Goal: Book appointment/travel/reservation

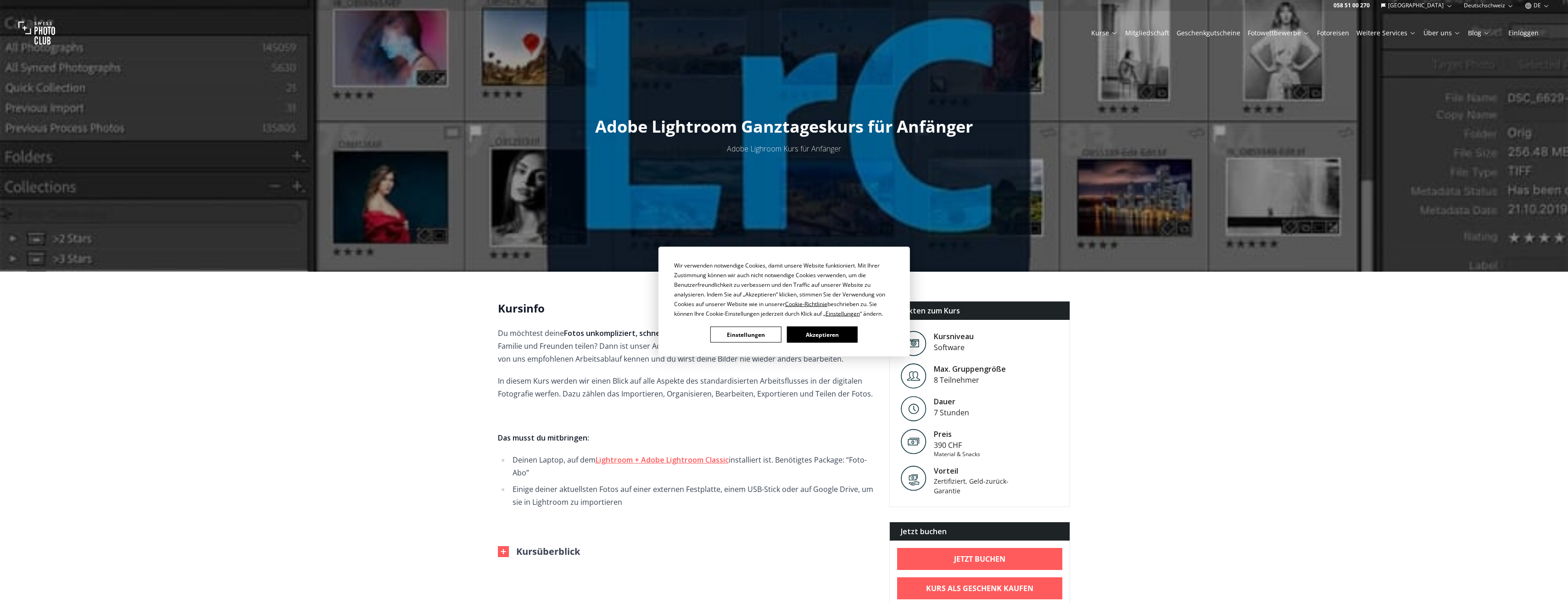
click at [809, 336] on button "Akzeptieren" at bounding box center [822, 334] width 71 height 16
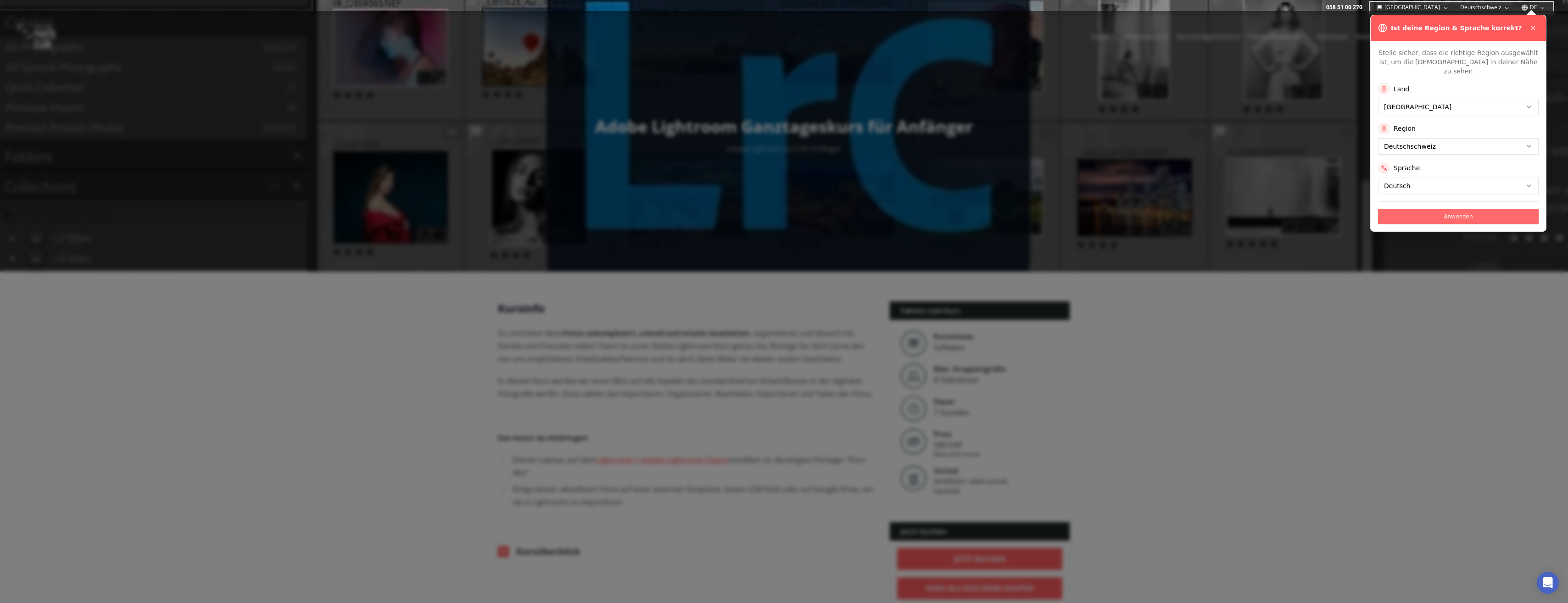
click at [1428, 209] on button "Anwenden" at bounding box center [1458, 216] width 160 height 15
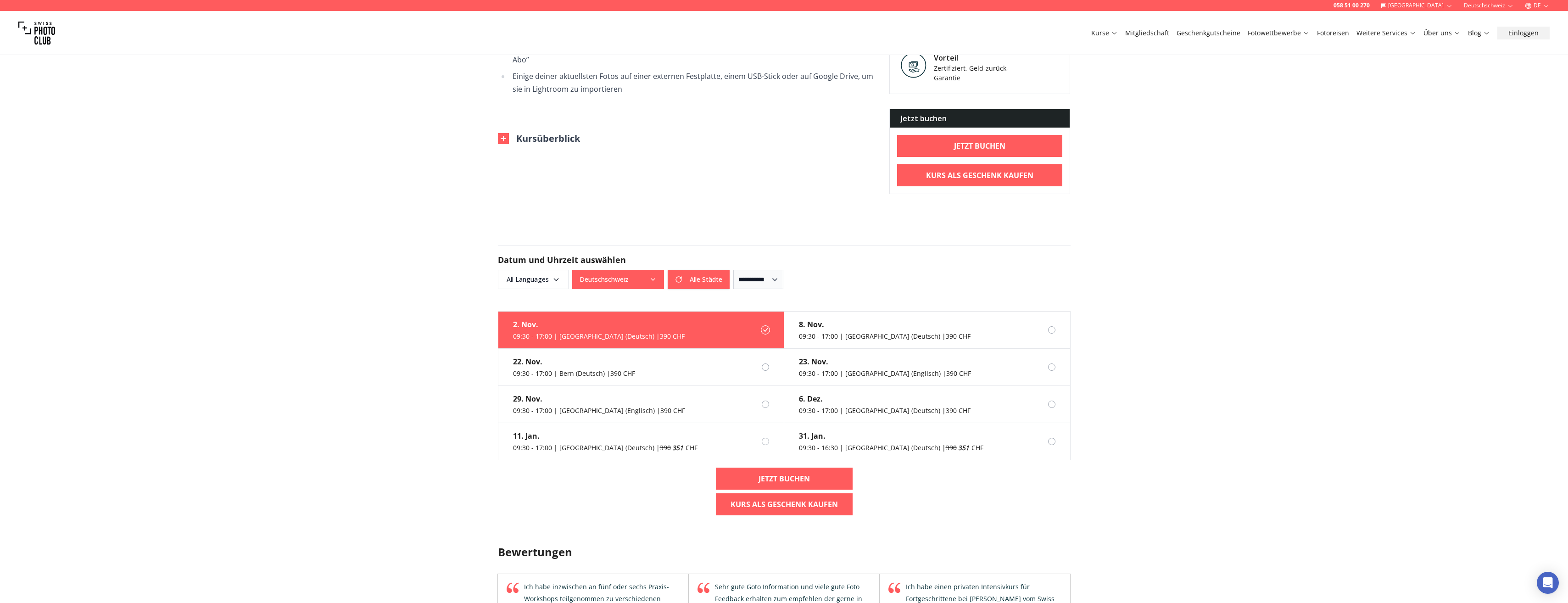
scroll to position [367, 0]
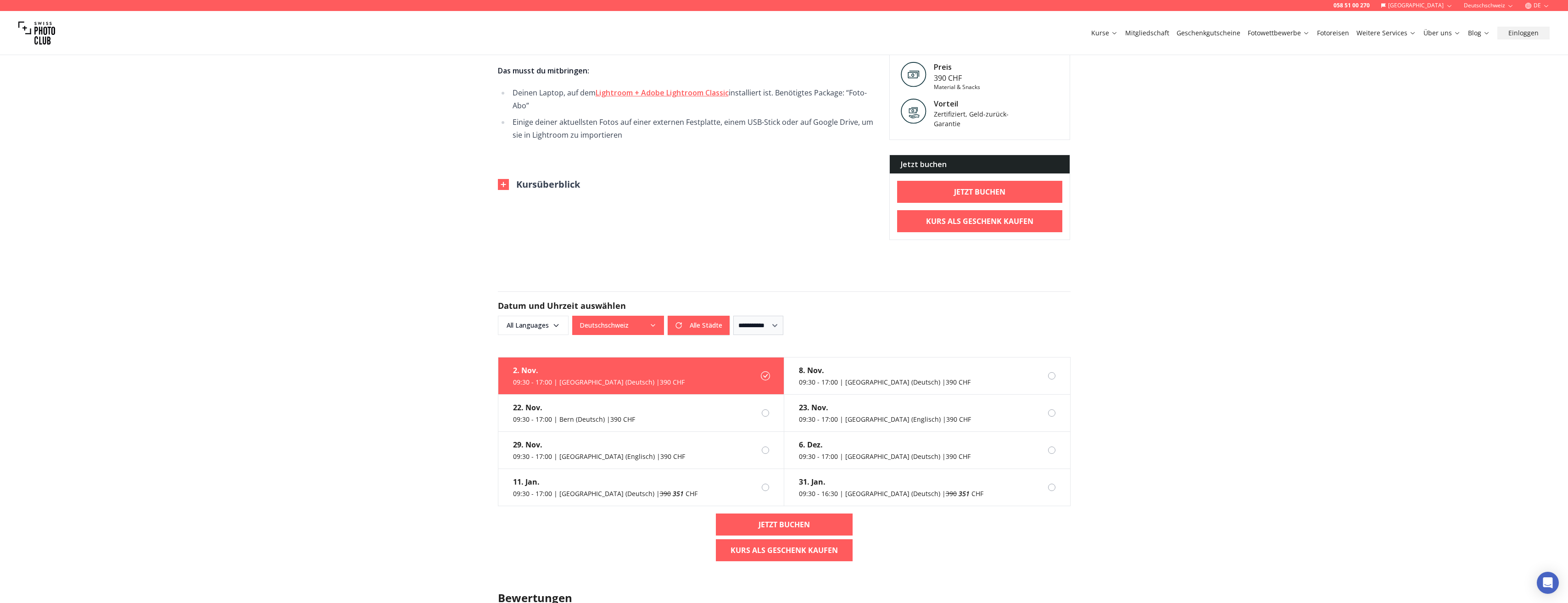
click at [544, 186] on button "Kursüberblick" at bounding box center [539, 185] width 82 height 13
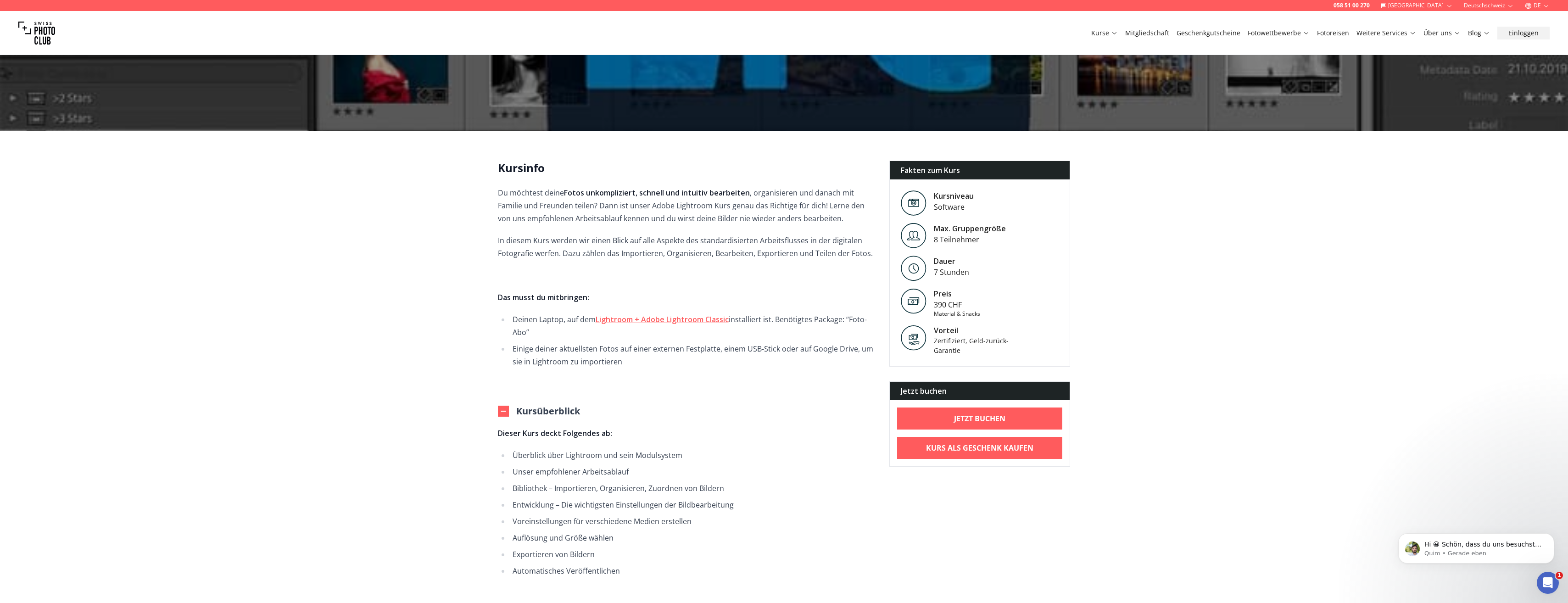
scroll to position [0, 0]
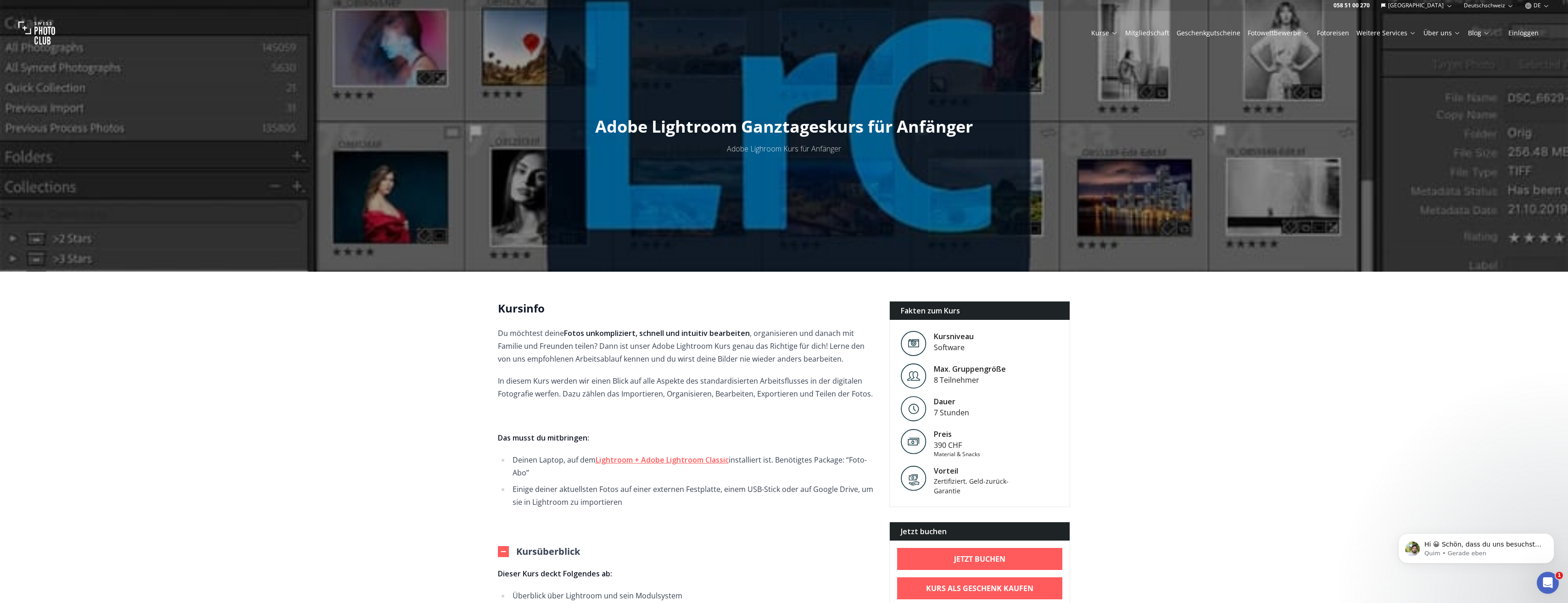
click at [1156, 33] on link "Mitgliedschaft" at bounding box center [1147, 33] width 44 height 9
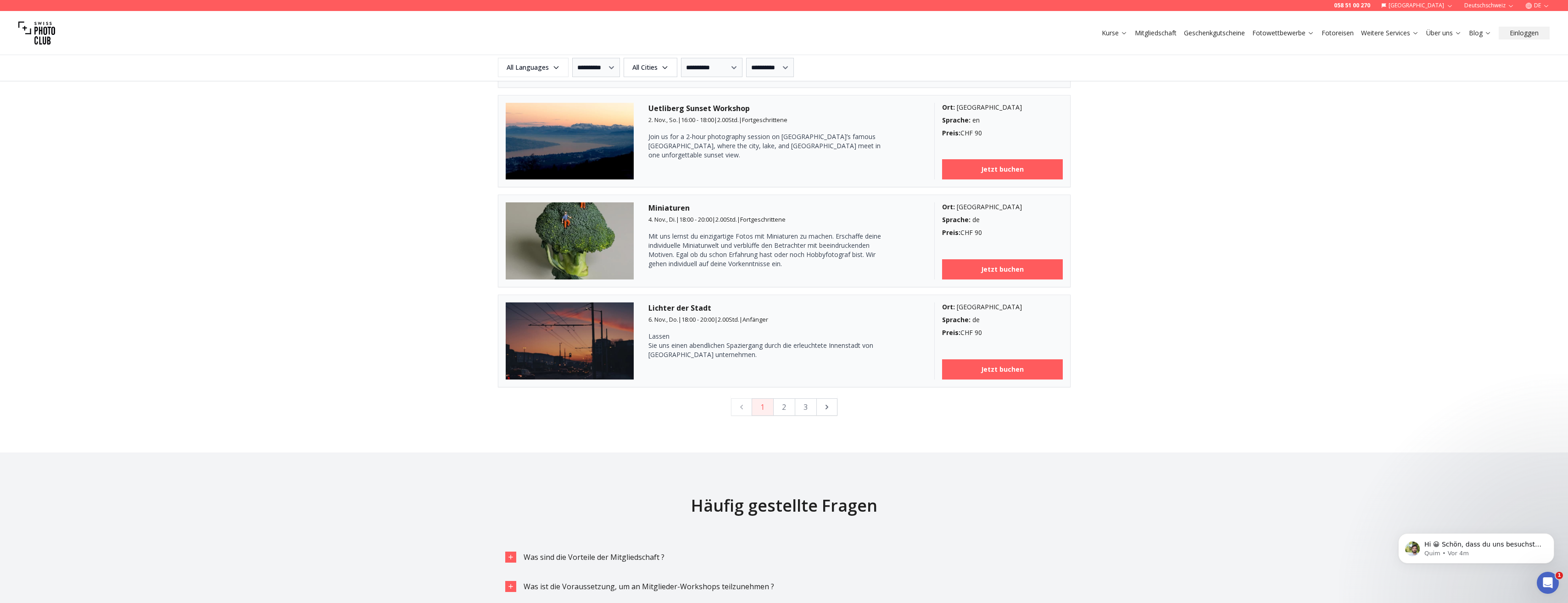
scroll to position [2341, 0]
click at [782, 403] on button "2" at bounding box center [784, 407] width 22 height 18
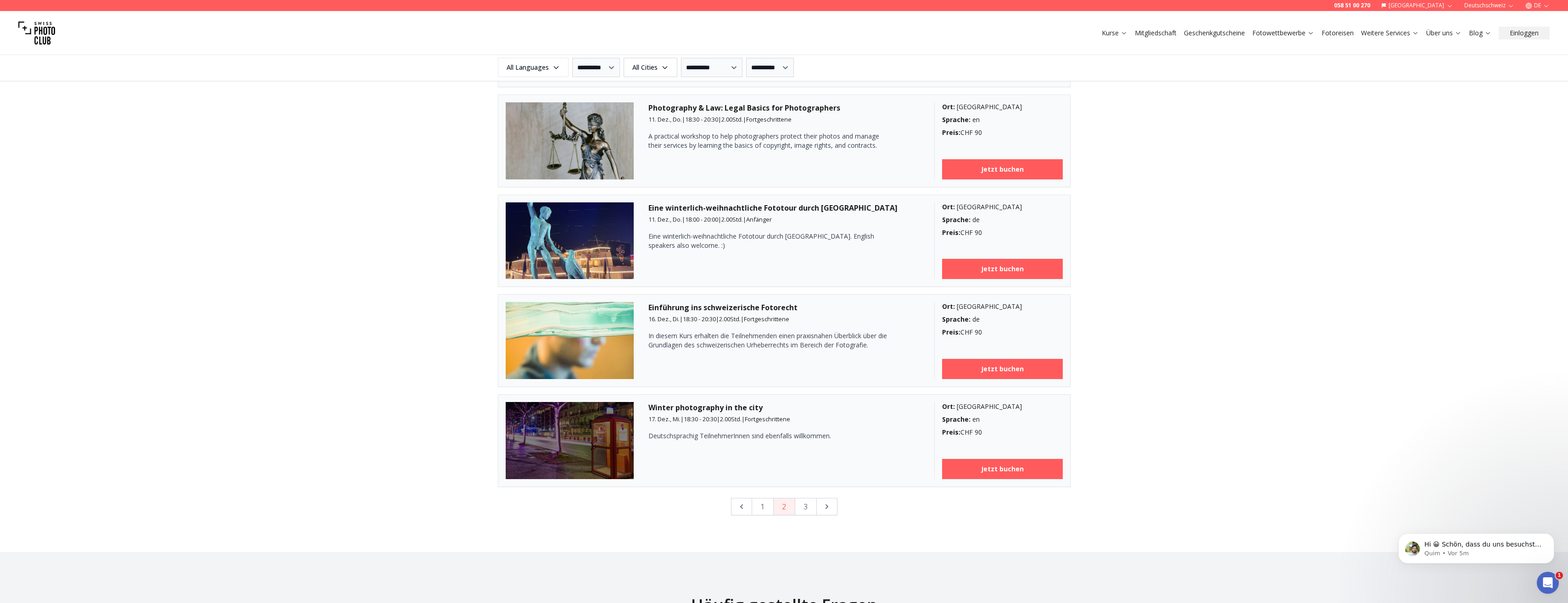
scroll to position [2243, 0]
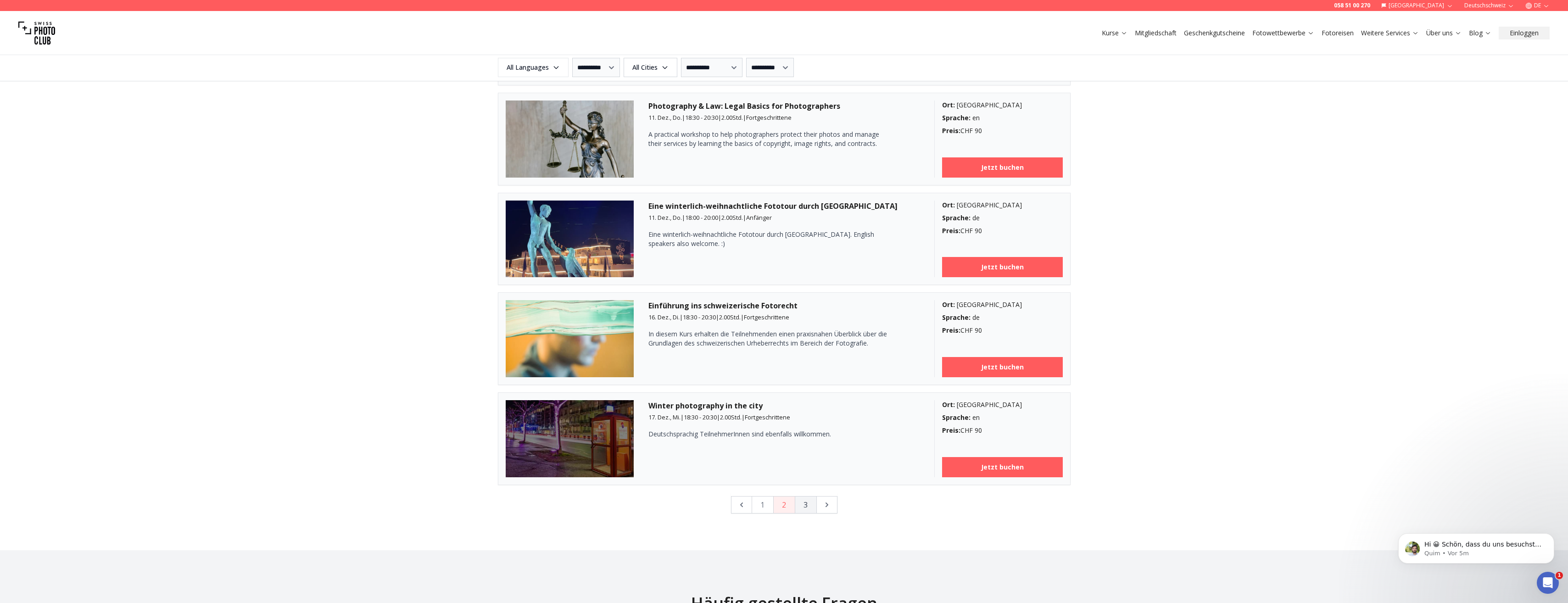
click at [805, 508] on button "3" at bounding box center [805, 505] width 22 height 18
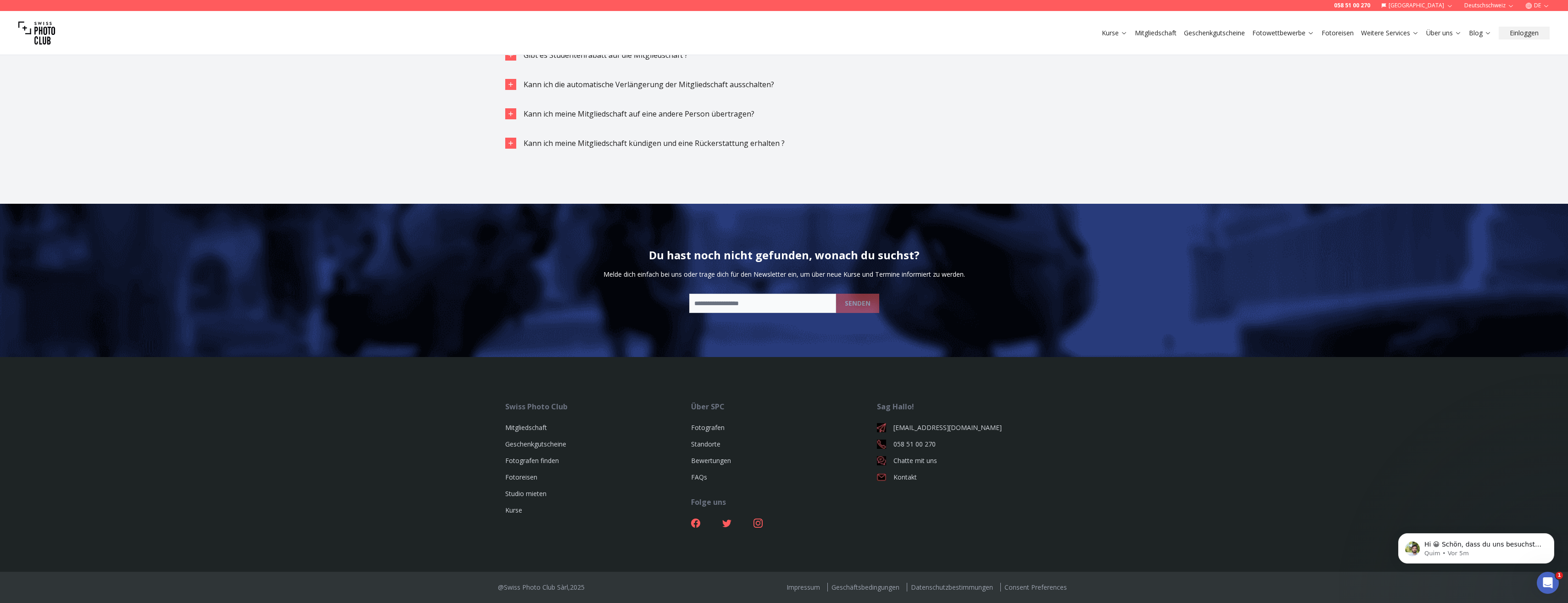
scroll to position [813, 0]
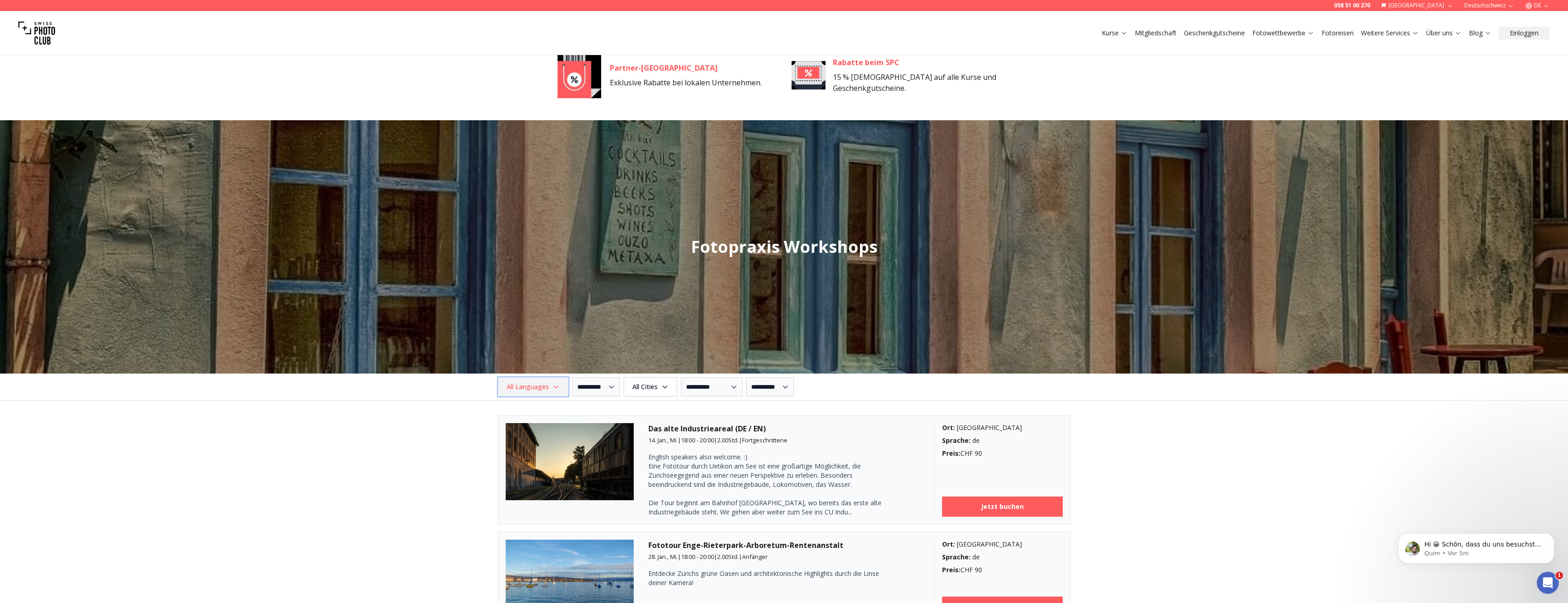
click at [553, 391] on icon "button" at bounding box center [557, 387] width 8 height 8
click at [533, 439] on label "German" at bounding box center [531, 437] width 57 height 11
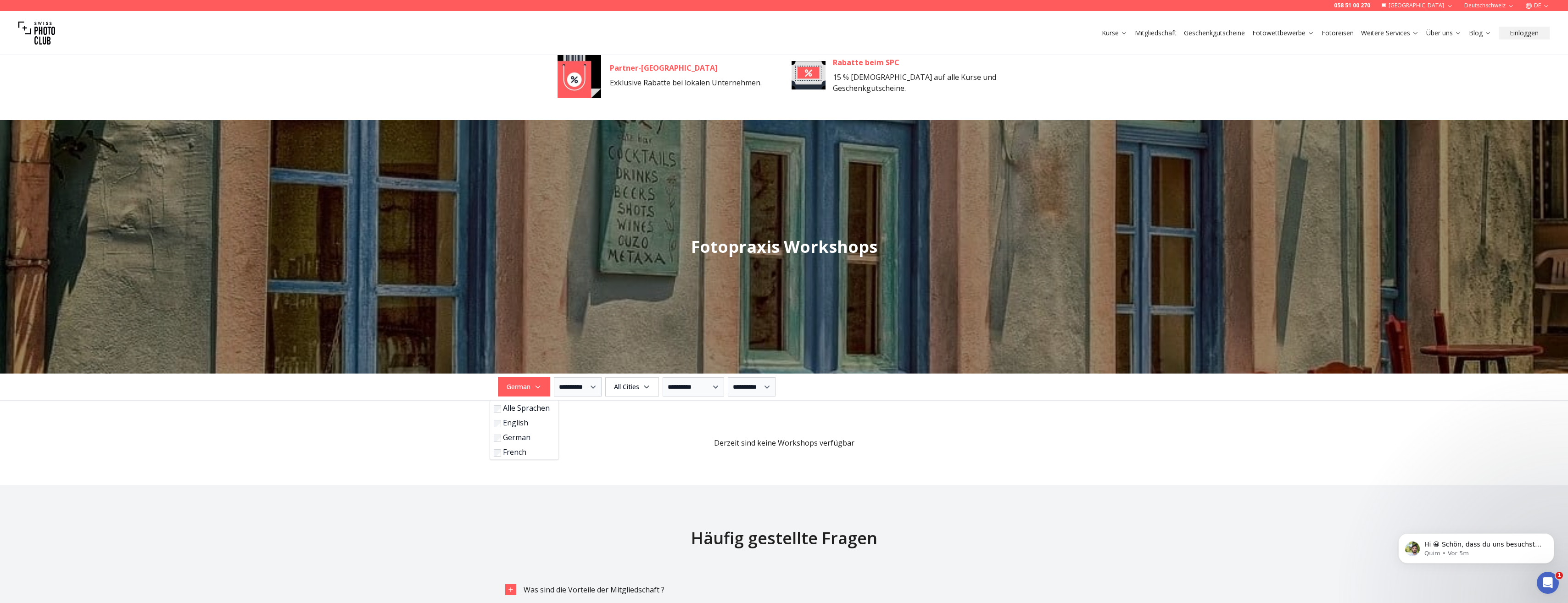
click at [523, 425] on label "English" at bounding box center [522, 422] width 57 height 11
click at [606, 432] on span "Derzeit sind keine Workshops verfügbar" at bounding box center [784, 432] width 572 height 33
click at [615, 391] on select "**********" at bounding box center [603, 387] width 48 height 20
click at [666, 392] on span "All Cities" at bounding box center [656, 387] width 51 height 16
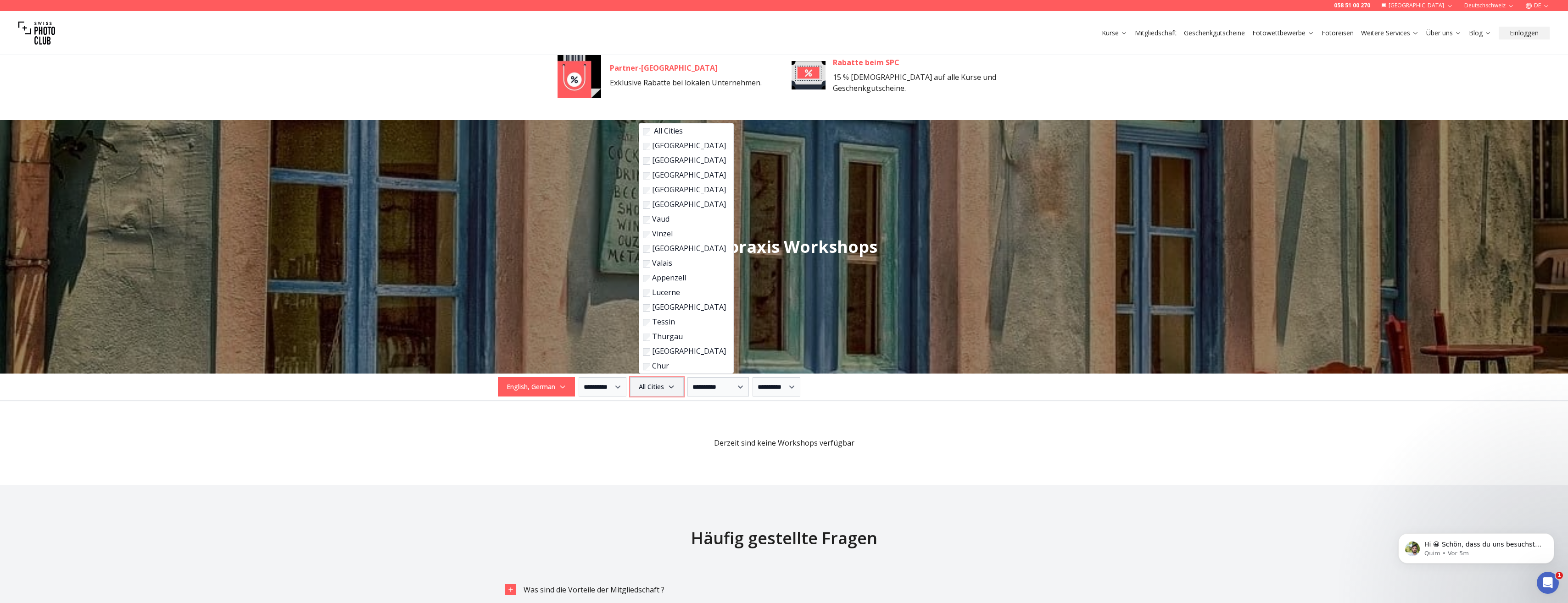
click at [666, 392] on span "All Cities" at bounding box center [656, 387] width 51 height 16
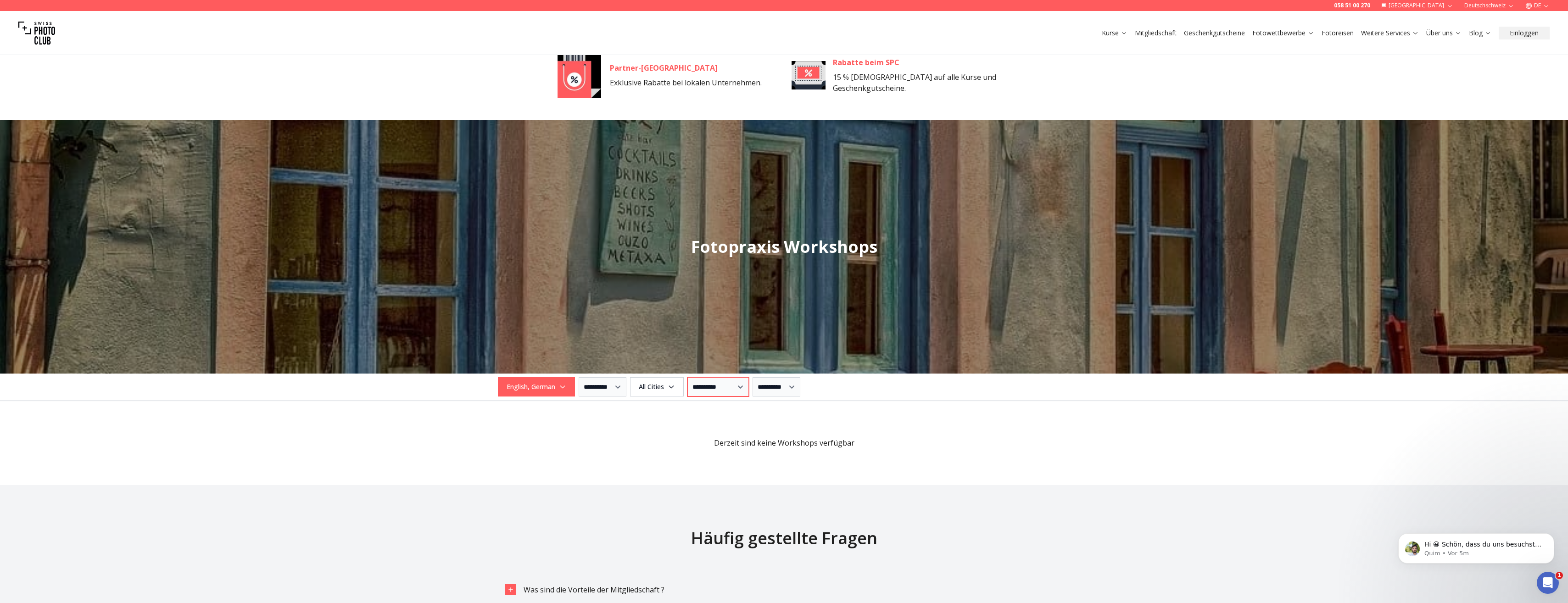
click at [723, 390] on select "**********" at bounding box center [718, 387] width 61 height 20
click at [722, 391] on select "**********" at bounding box center [718, 387] width 61 height 20
click at [796, 388] on select "**********" at bounding box center [776, 387] width 48 height 20
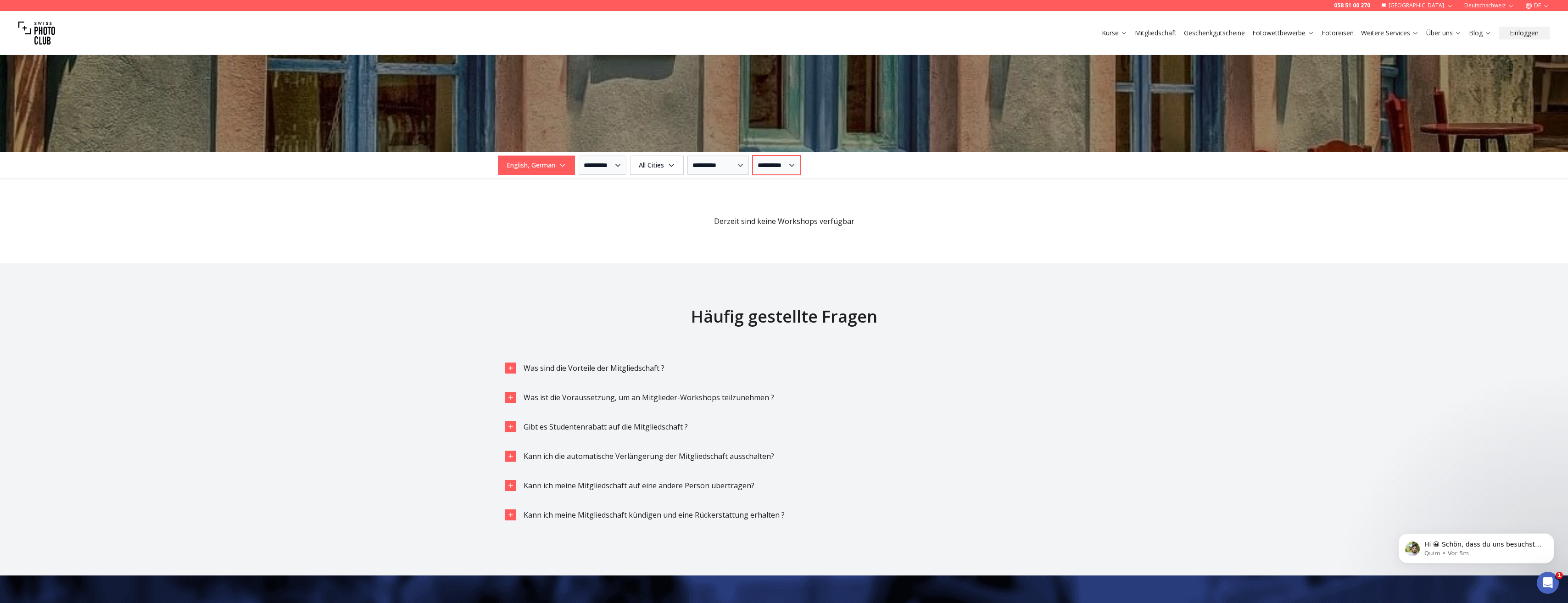
scroll to position [905, 0]
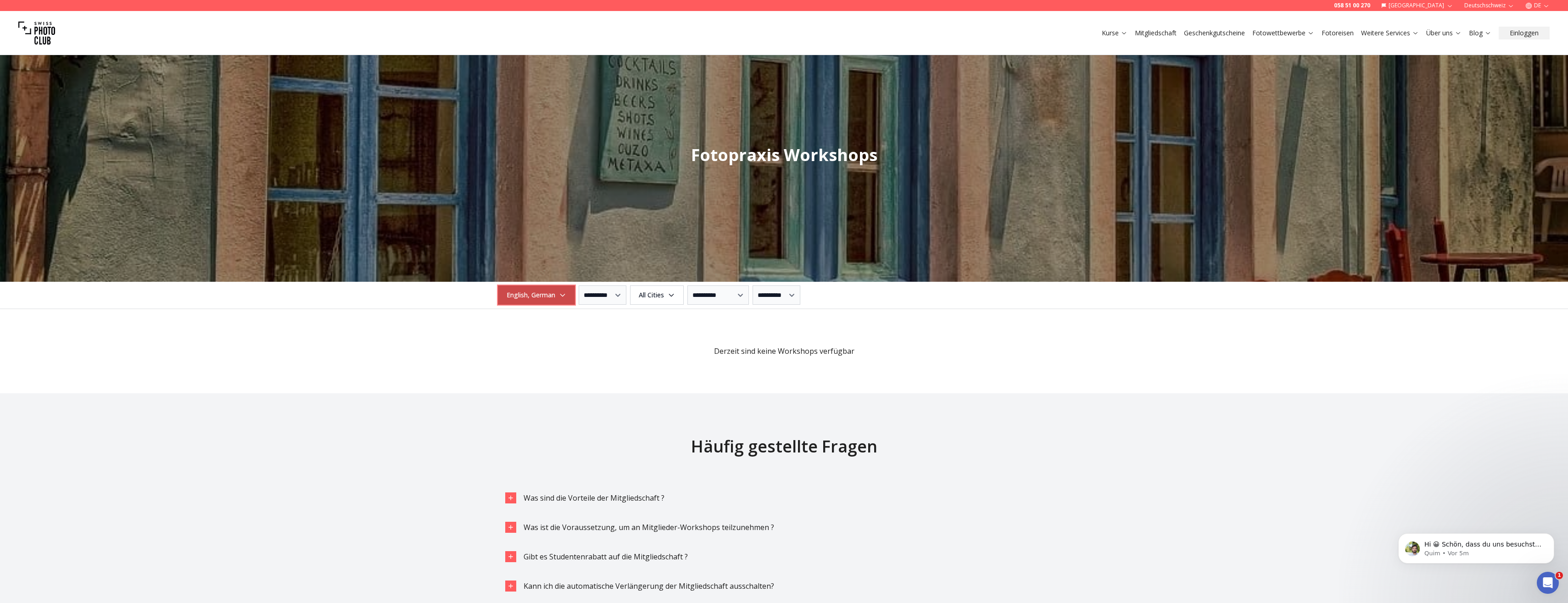
click at [562, 293] on icon "button" at bounding box center [563, 295] width 8 height 8
click at [528, 334] on label "English" at bounding box center [534, 331] width 57 height 11
click at [665, 348] on span "Derzeit sind keine Workshops verfügbar" at bounding box center [784, 340] width 572 height 33
click at [538, 300] on span "German" at bounding box center [524, 295] width 49 height 16
click at [512, 364] on label "French" at bounding box center [522, 360] width 57 height 11
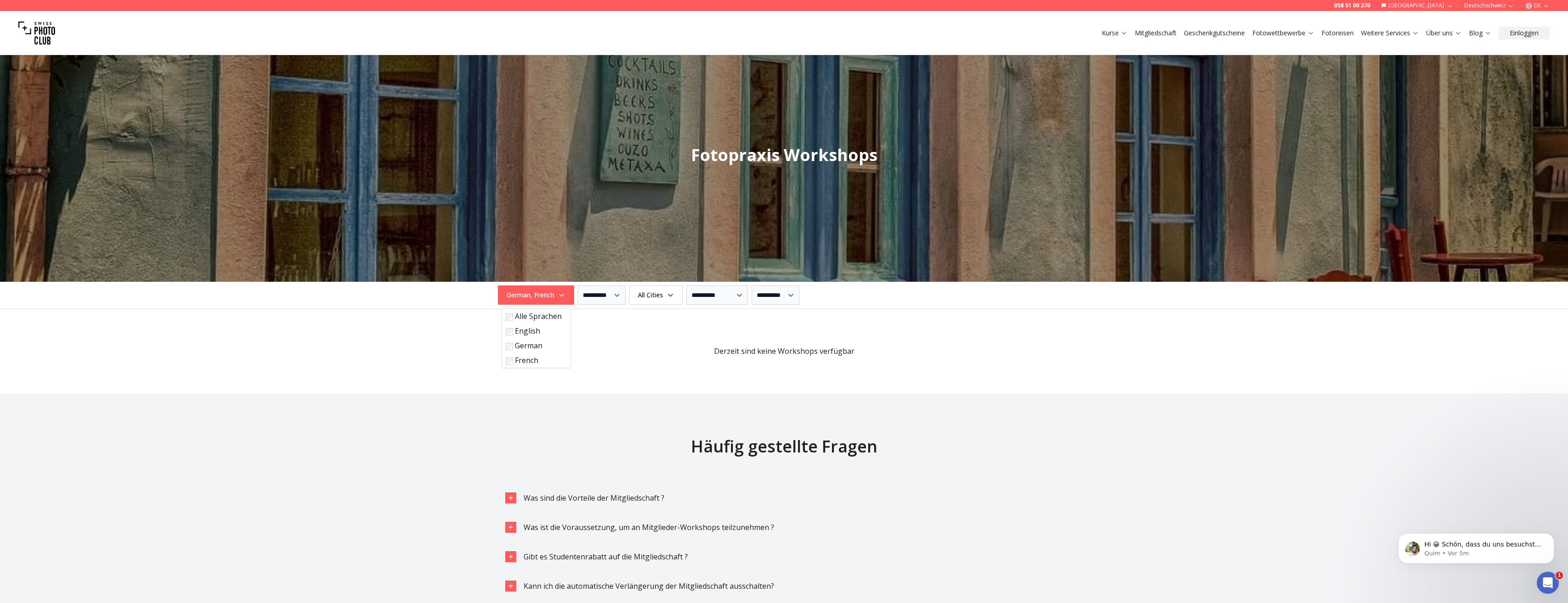
click at [532, 350] on label "German" at bounding box center [534, 345] width 57 height 11
click at [517, 320] on label "Alle Sprachen" at bounding box center [521, 316] width 57 height 11
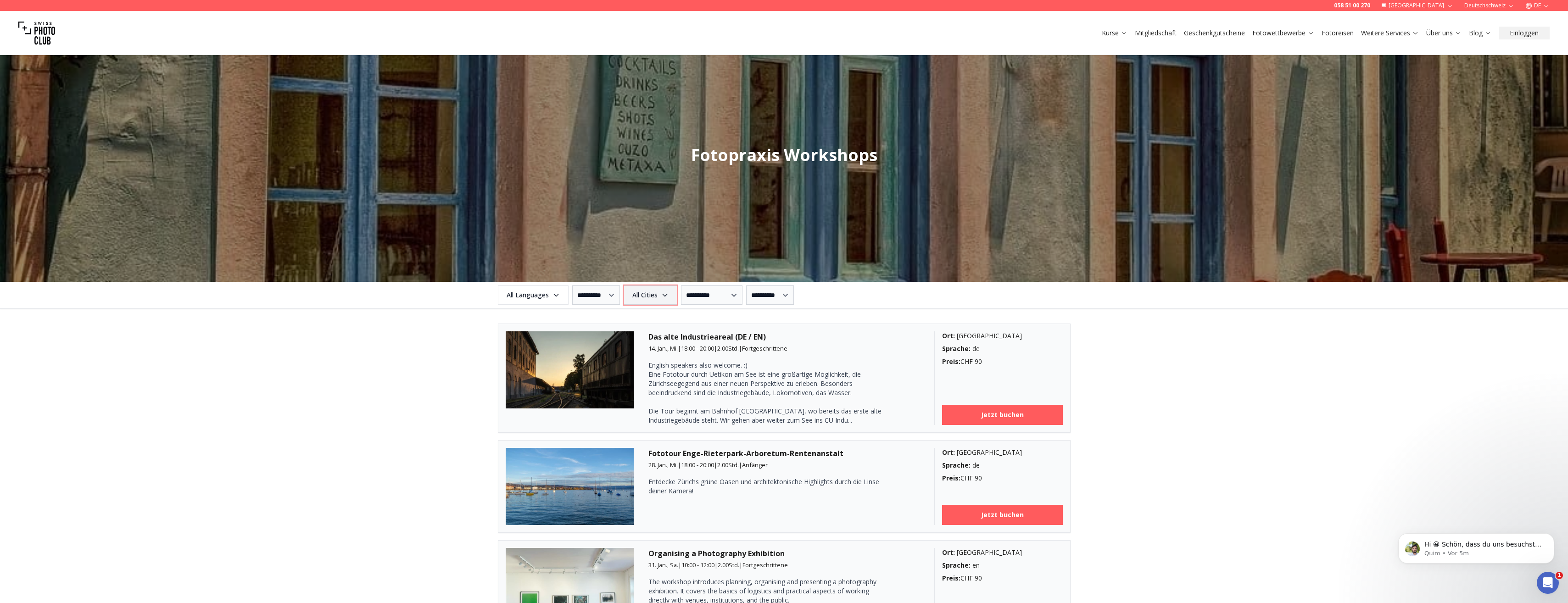
click at [666, 295] on span "All Cities" at bounding box center [650, 295] width 51 height 16
click at [715, 298] on select "**********" at bounding box center [711, 295] width 61 height 20
select select "*"
click at [689, 286] on select "**********" at bounding box center [711, 295] width 61 height 20
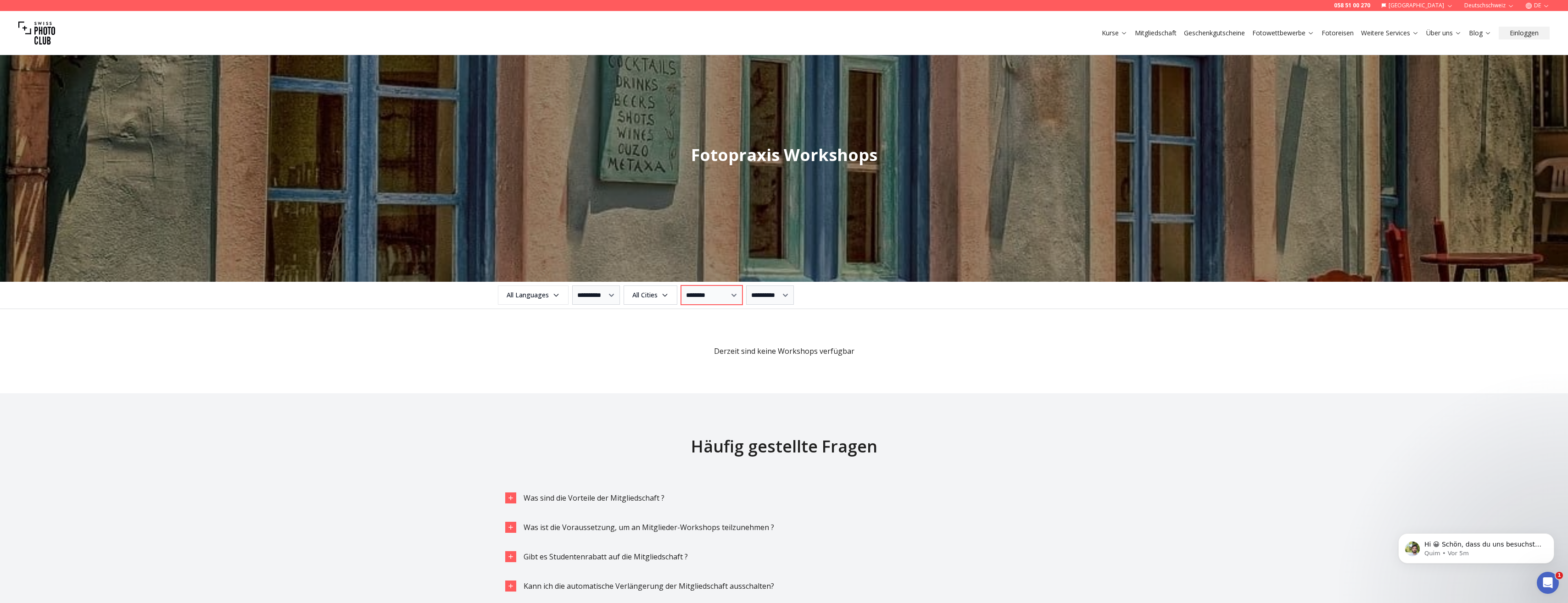
click at [742, 298] on select "**********" at bounding box center [711, 295] width 61 height 20
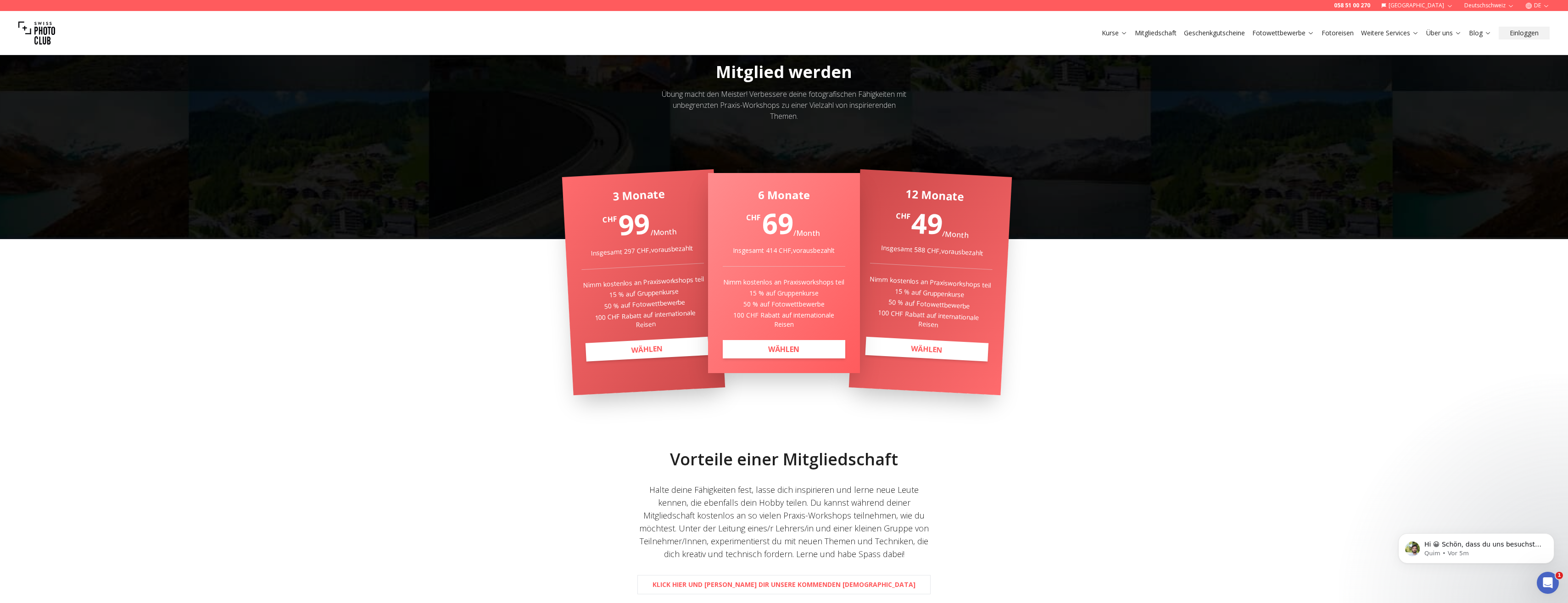
scroll to position [0, 0]
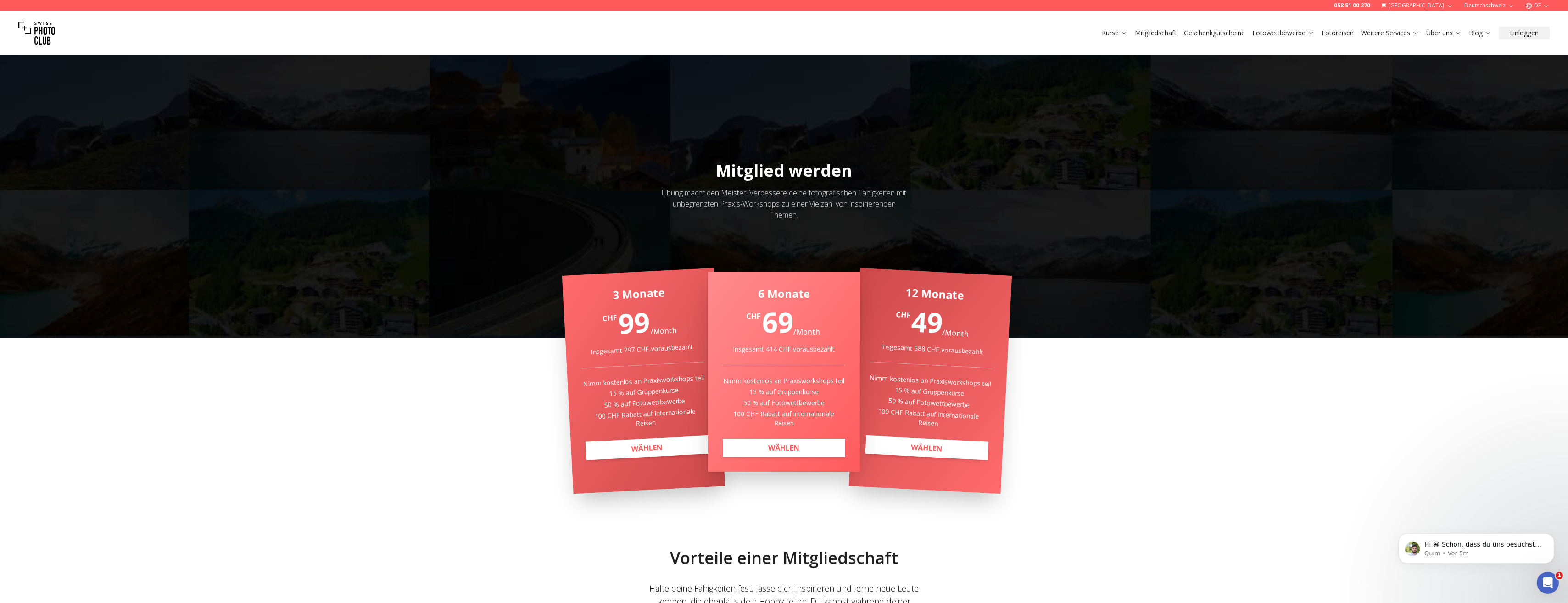
click at [1344, 34] on link "Fotoreisen" at bounding box center [1337, 33] width 32 height 9
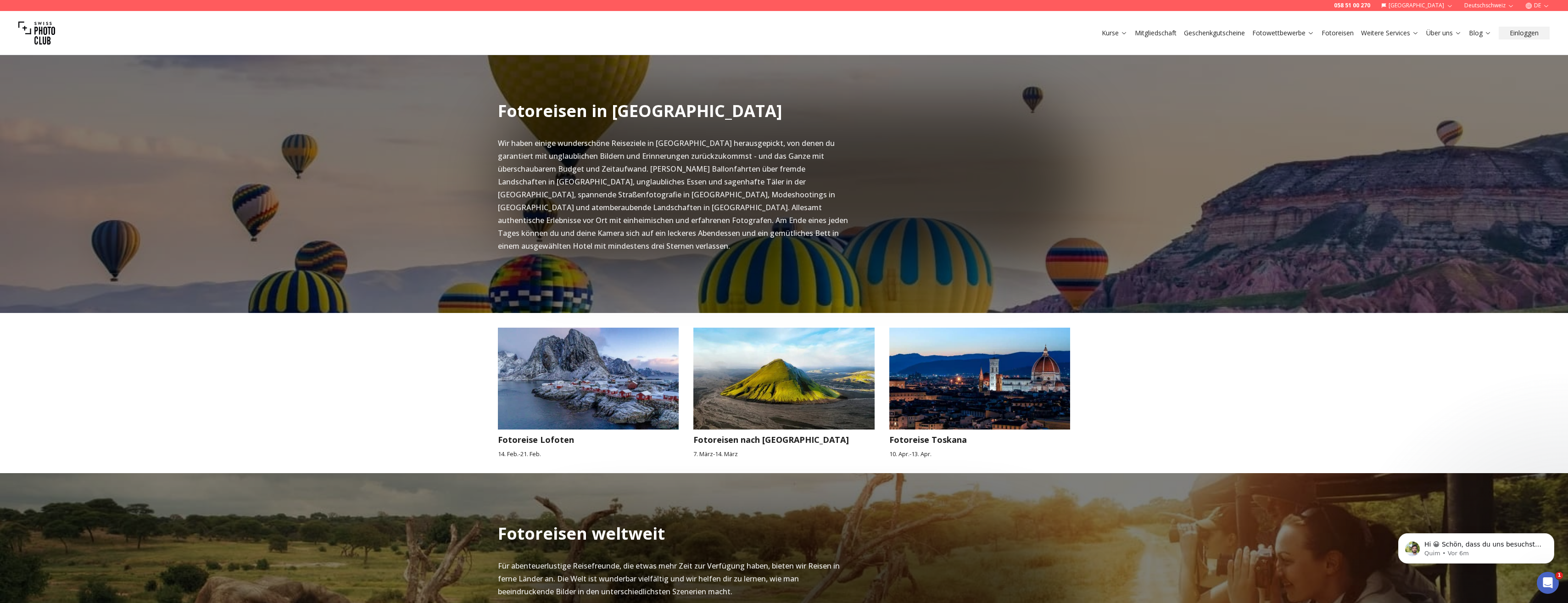
scroll to position [593, 0]
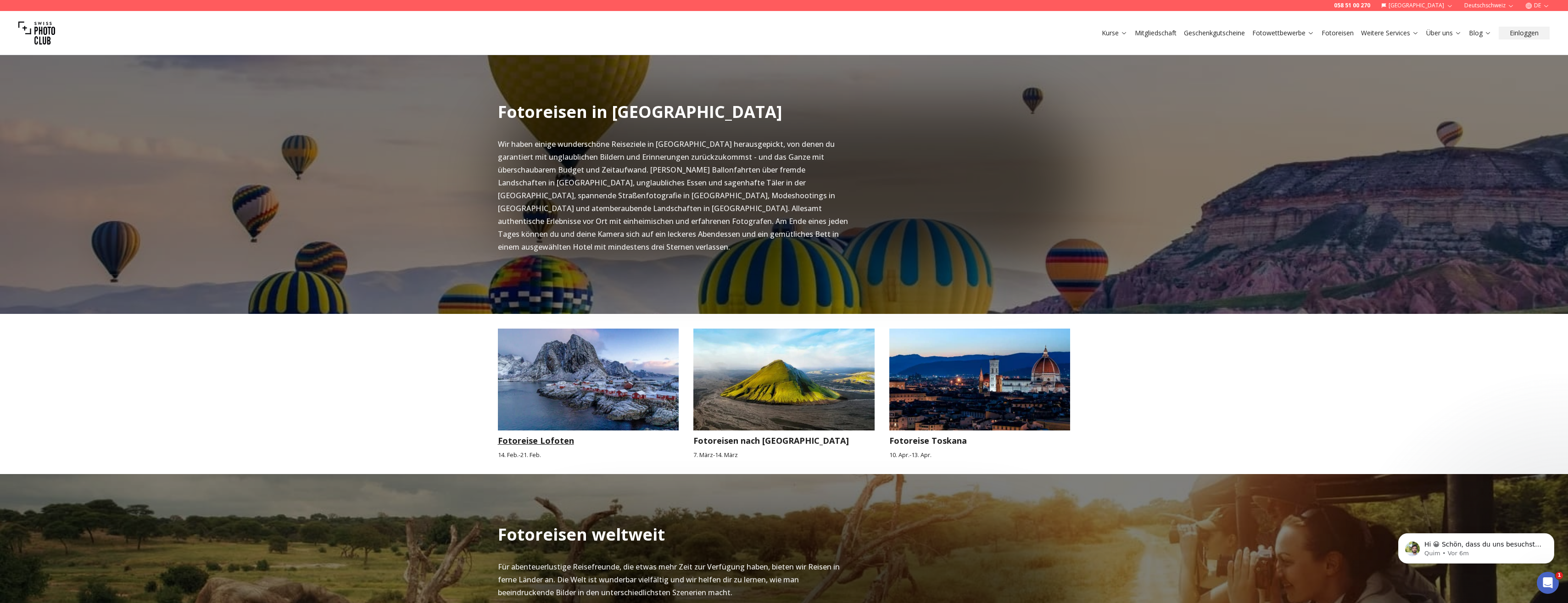
click at [589, 375] on img at bounding box center [588, 379] width 181 height 102
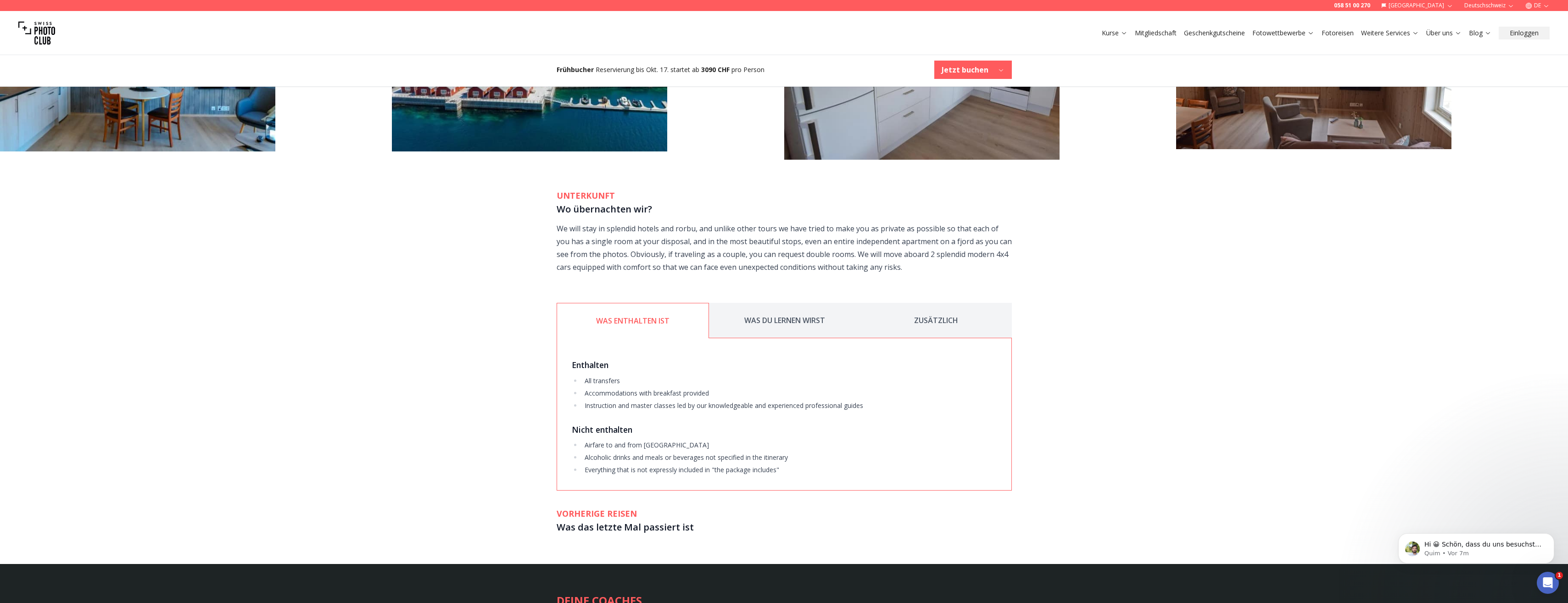
scroll to position [1515, 0]
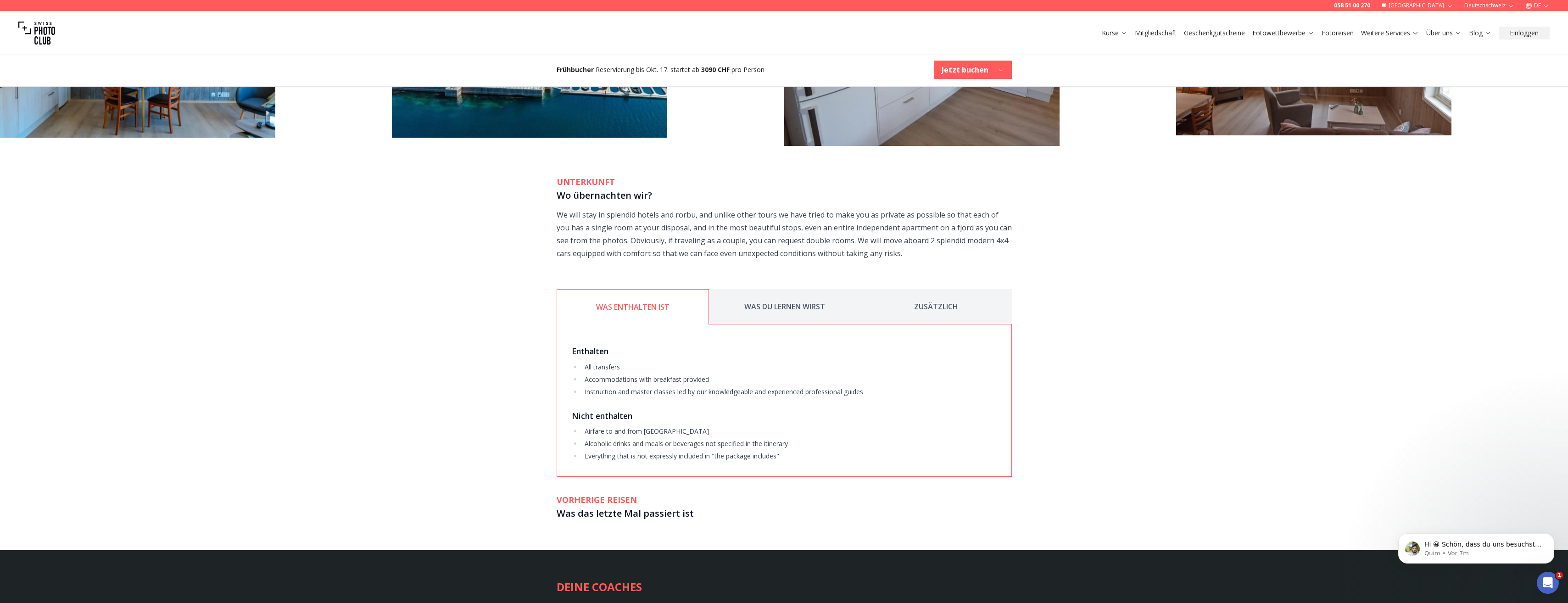
click at [758, 312] on button "WAS DU LERNEN WIRST" at bounding box center [785, 307] width 152 height 35
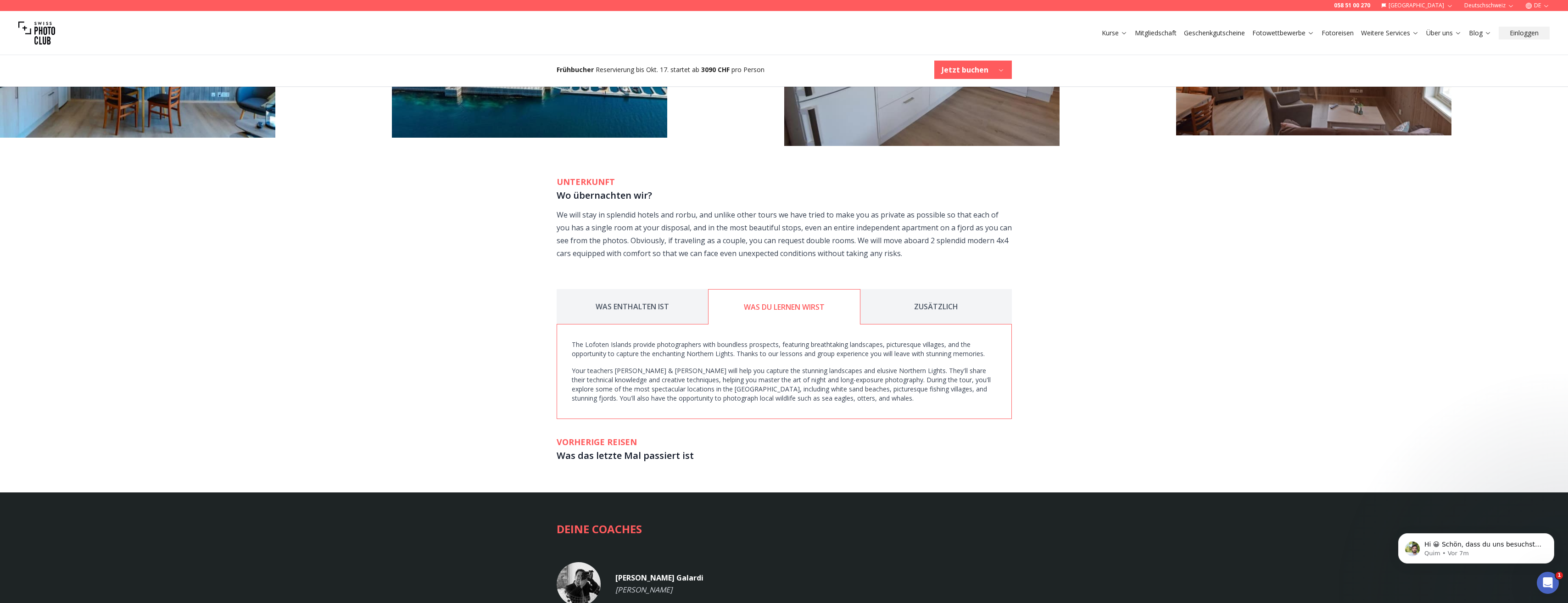
click at [919, 313] on button "ZUSÄTZLICH" at bounding box center [936, 307] width 152 height 35
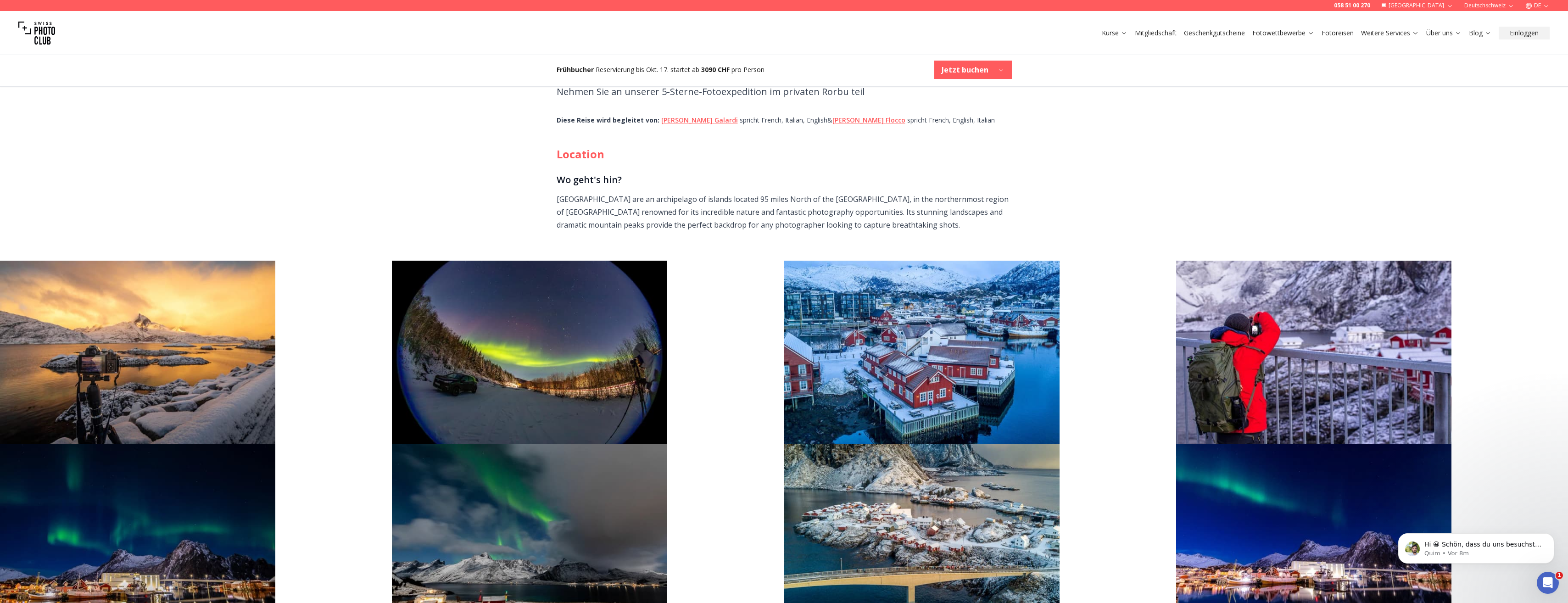
scroll to position [229, 0]
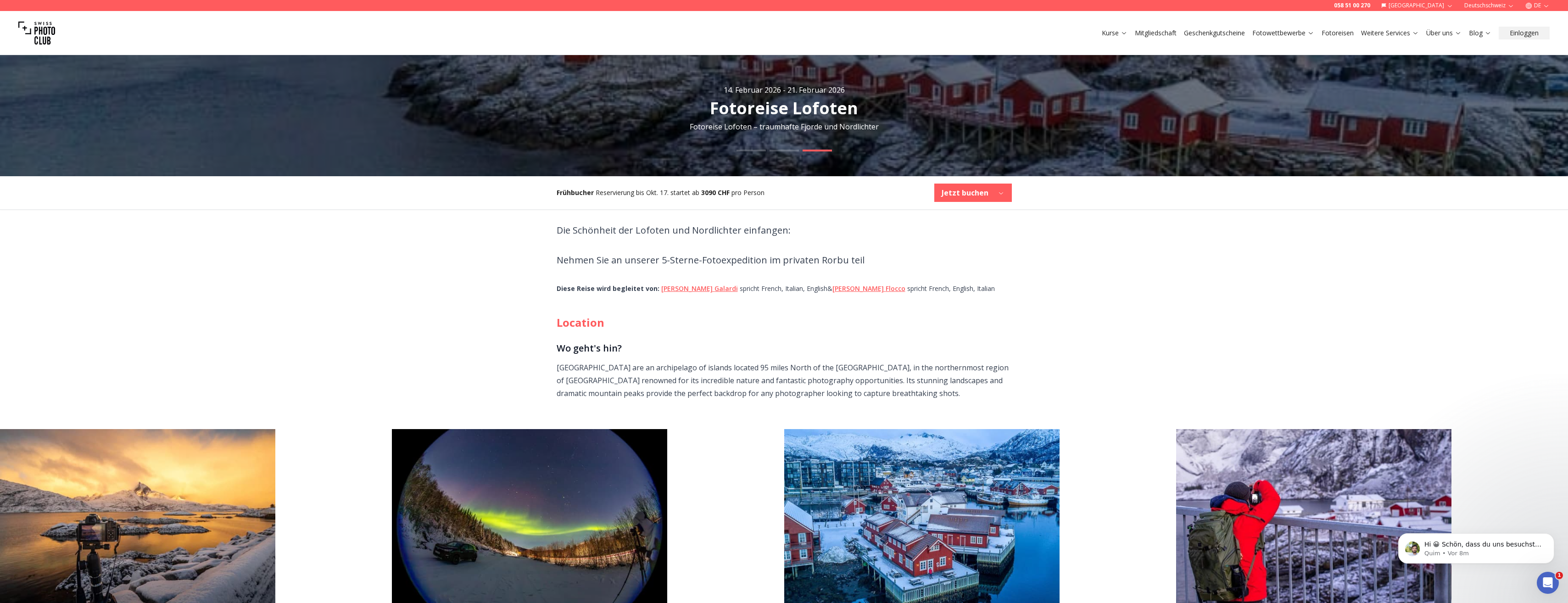
click at [989, 188] on button "Jetzt buchen" at bounding box center [973, 193] width 78 height 18
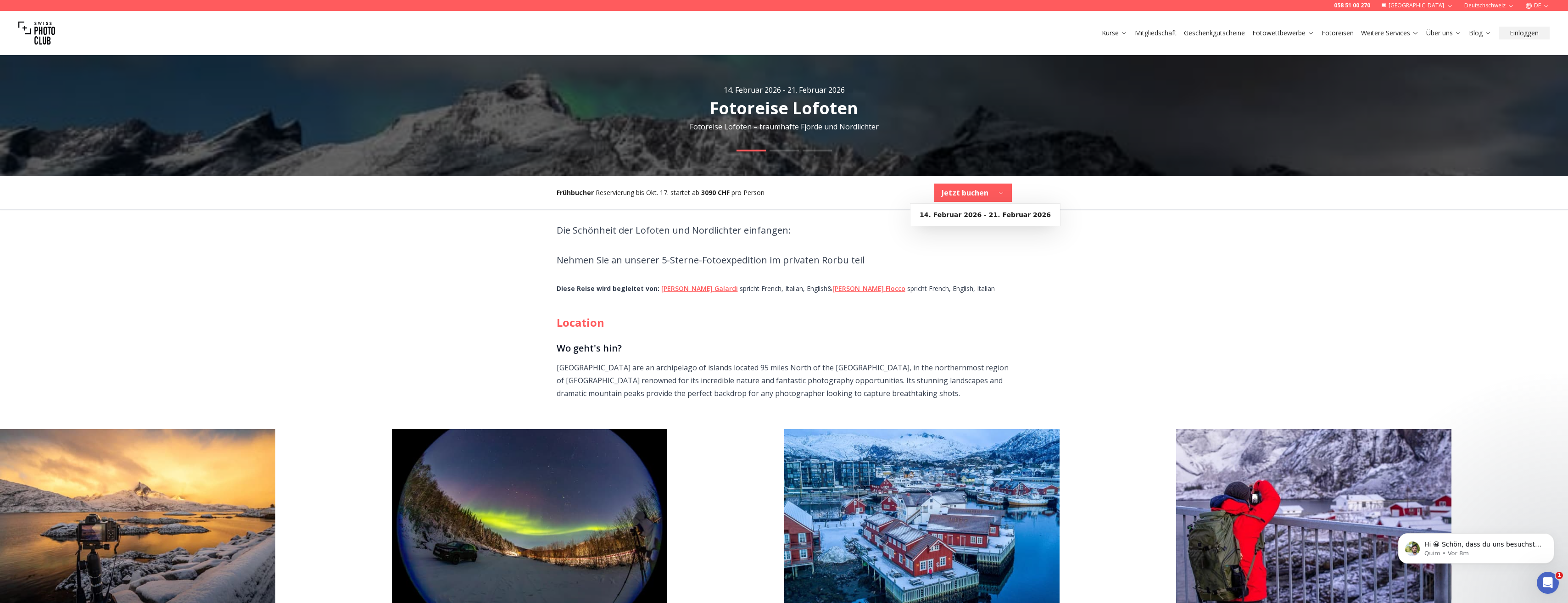
click at [1001, 271] on div "Die Schönheit der Lofoten und Nordlichter einfangen: Nehmen Sie an unserer 5-St…" at bounding box center [784, 305] width 470 height 190
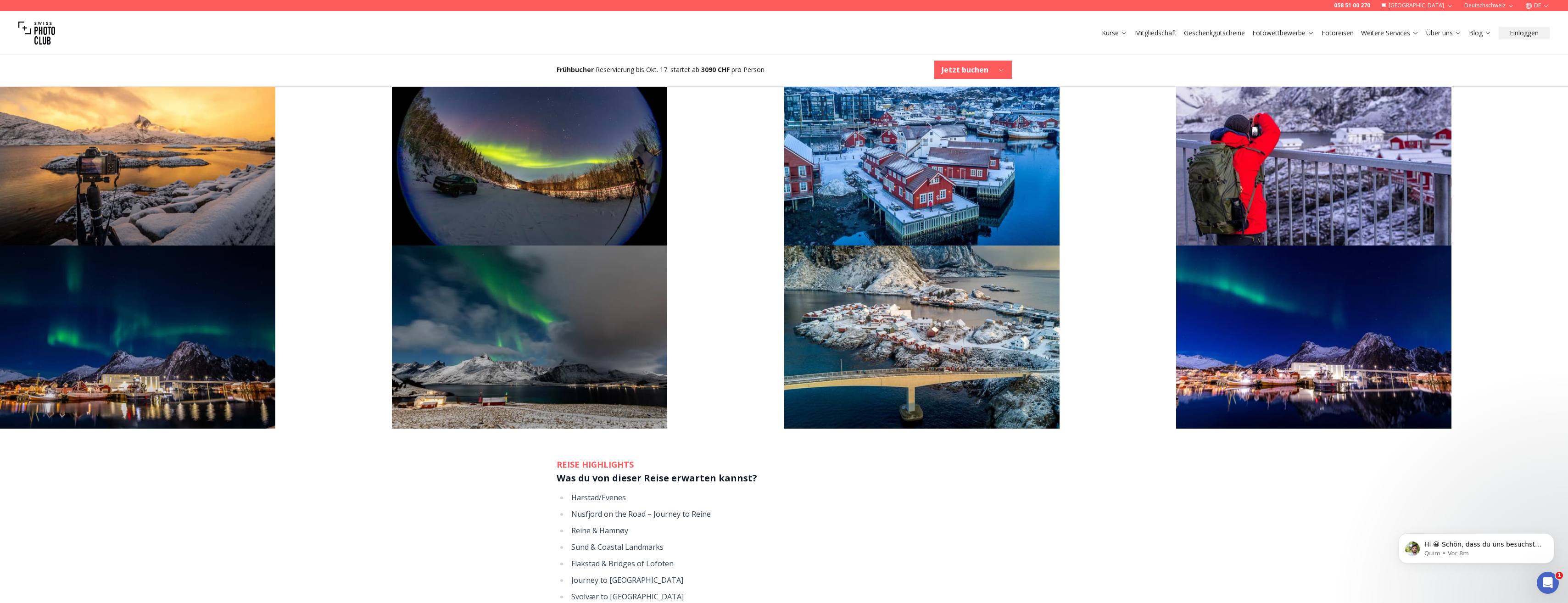
scroll to position [781, 0]
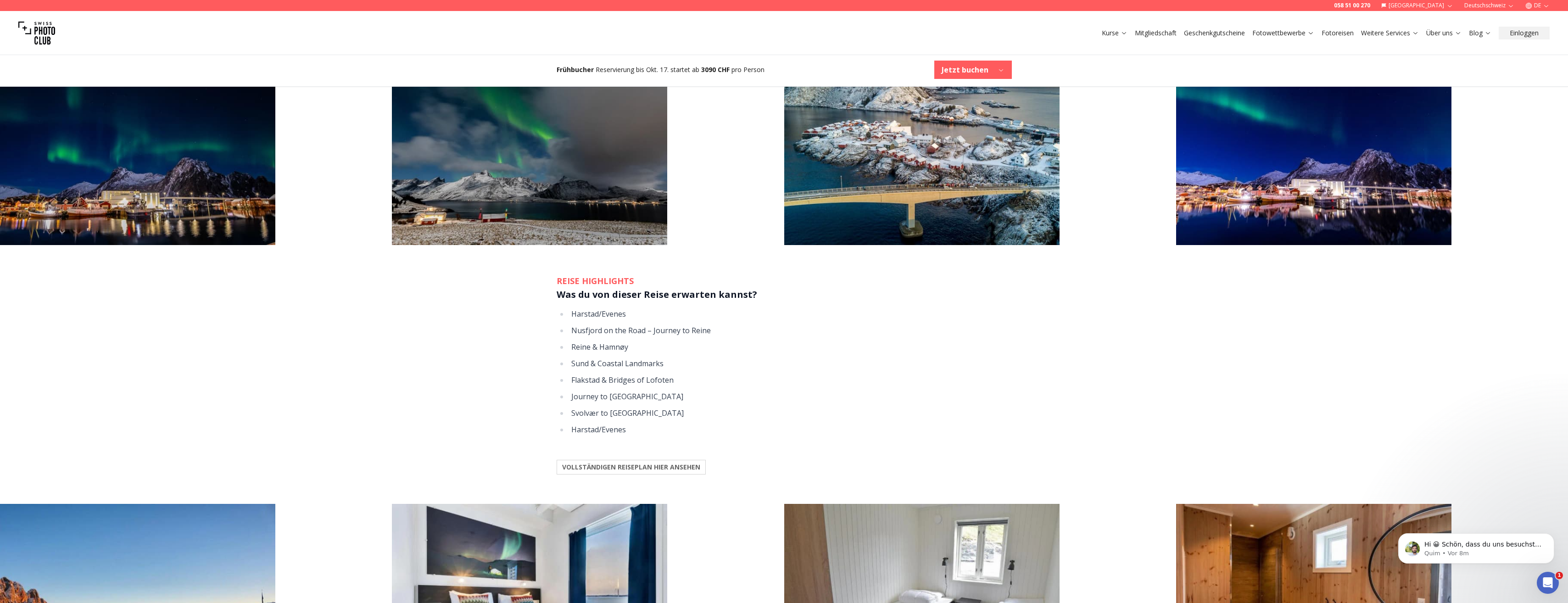
click at [682, 466] on b "VOLLSTÄNDIGEN REISEPLAN HIER ANSEHEN" at bounding box center [631, 467] width 138 height 9
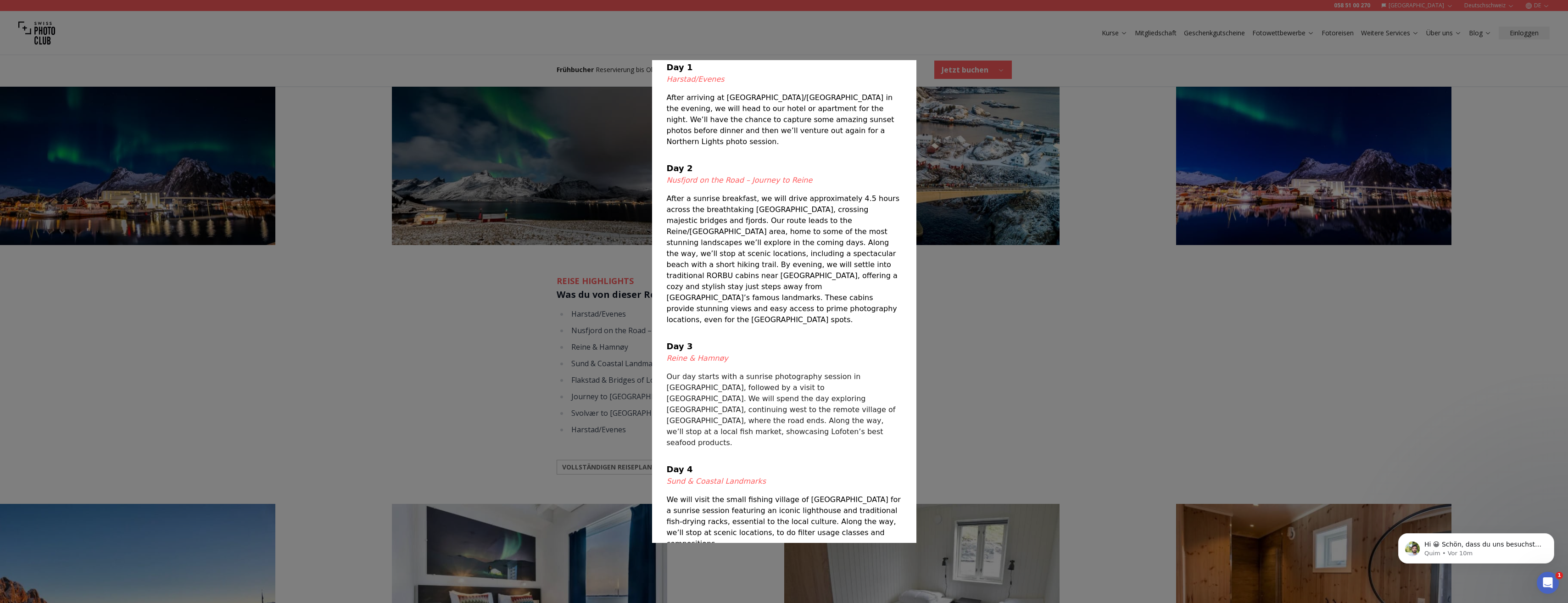
scroll to position [0, 0]
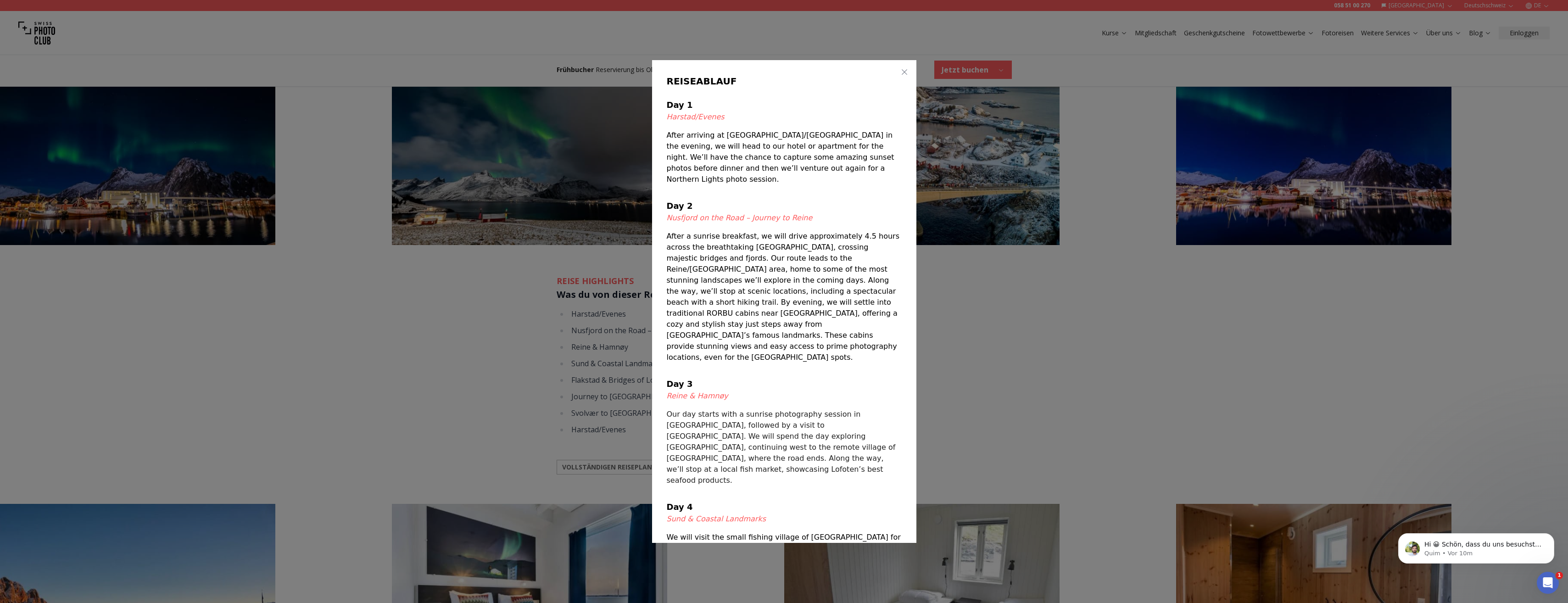
click at [1064, 328] on div at bounding box center [784, 302] width 1568 height 603
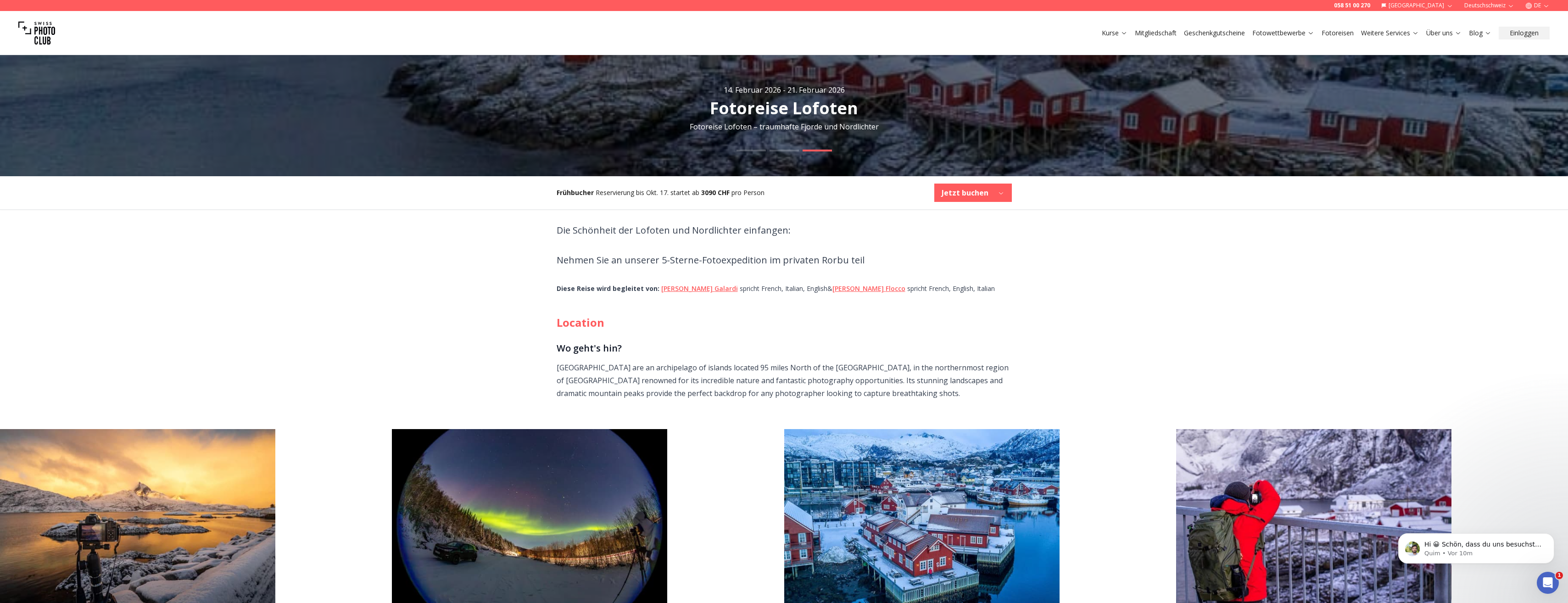
scroll to position [92, 0]
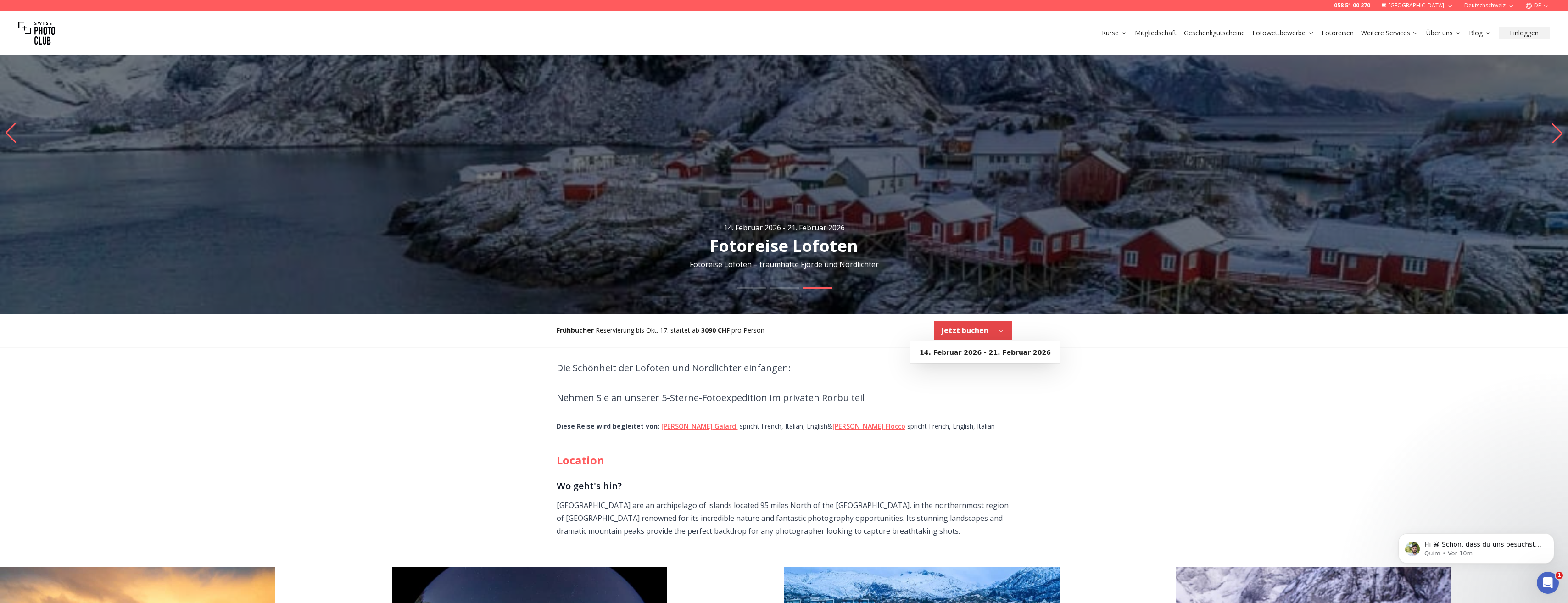
click at [1002, 331] on icon "button" at bounding box center [1001, 331] width 7 height 7
click at [999, 353] on b "14. Februar 2026 - 21. Februar 2026" at bounding box center [986, 353] width 131 height 9
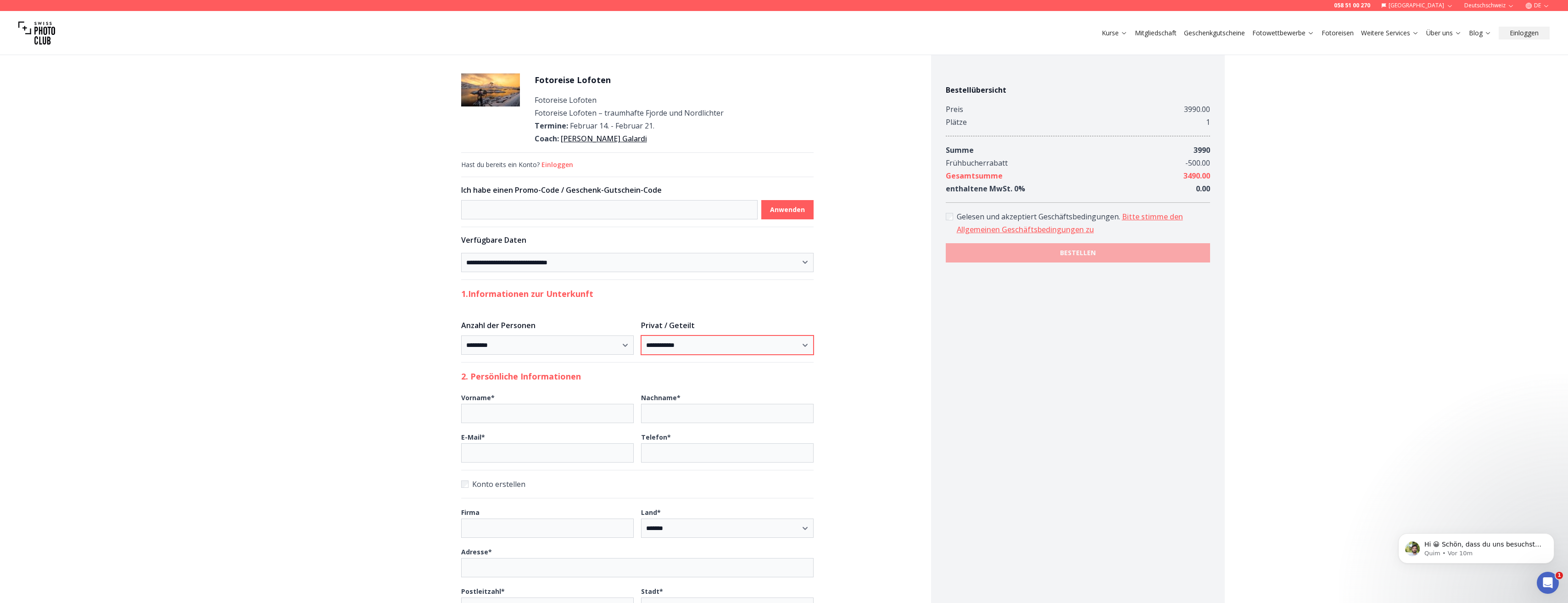
click at [799, 347] on select "**********" at bounding box center [727, 345] width 172 height 20
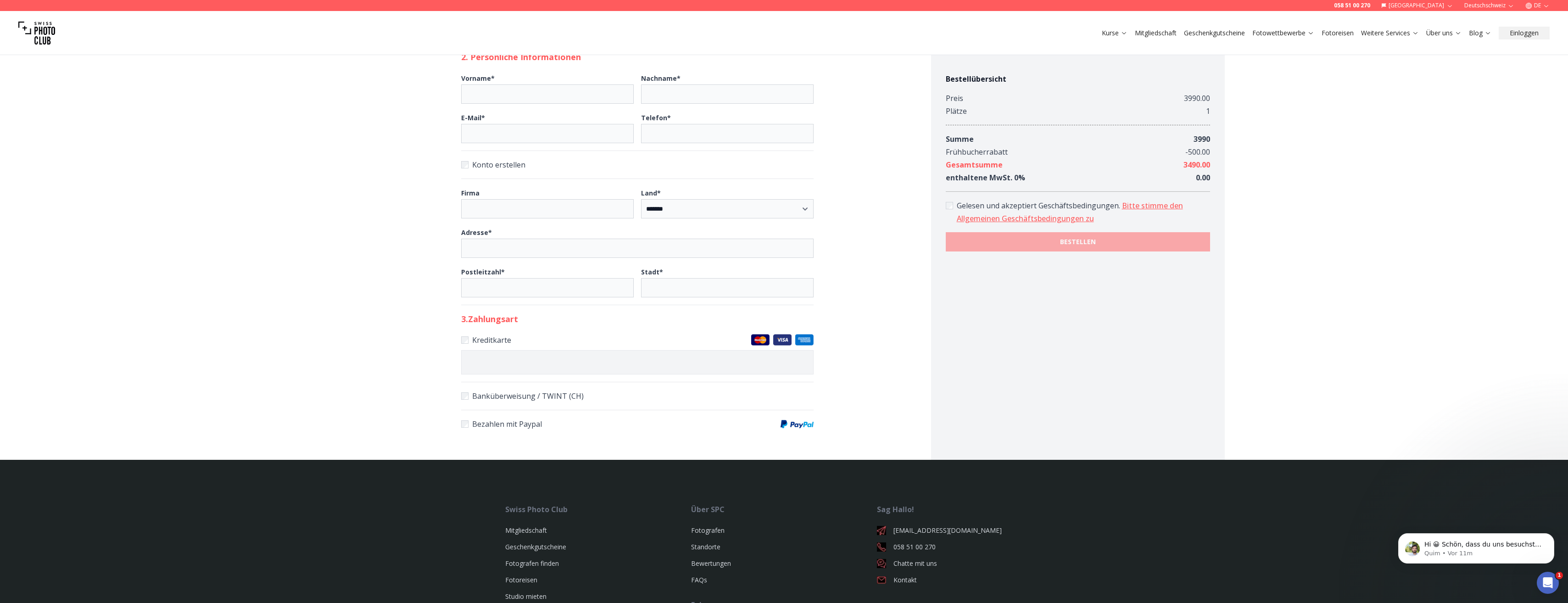
scroll to position [321, 0]
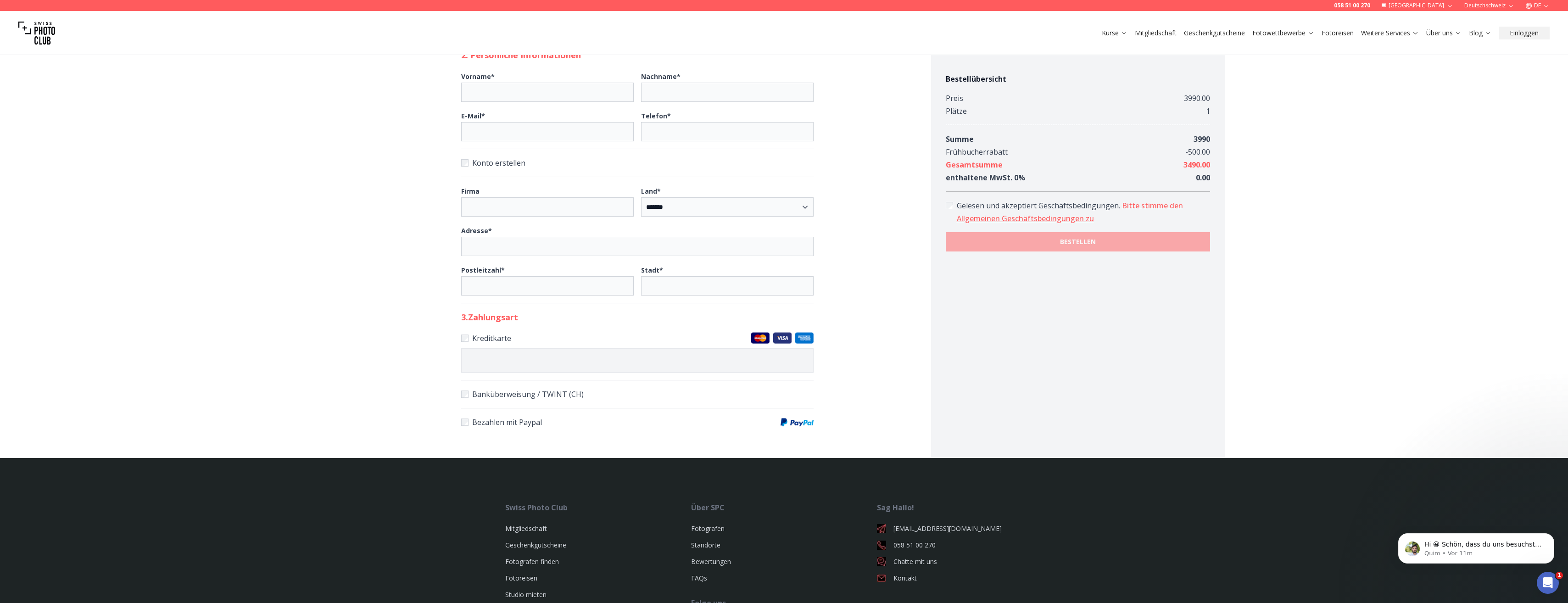
click at [736, 382] on fieldset "Kreditkarte Banküberweisung / TWINT (CH) Bezahlen mit Paypal" at bounding box center [637, 380] width 353 height 97
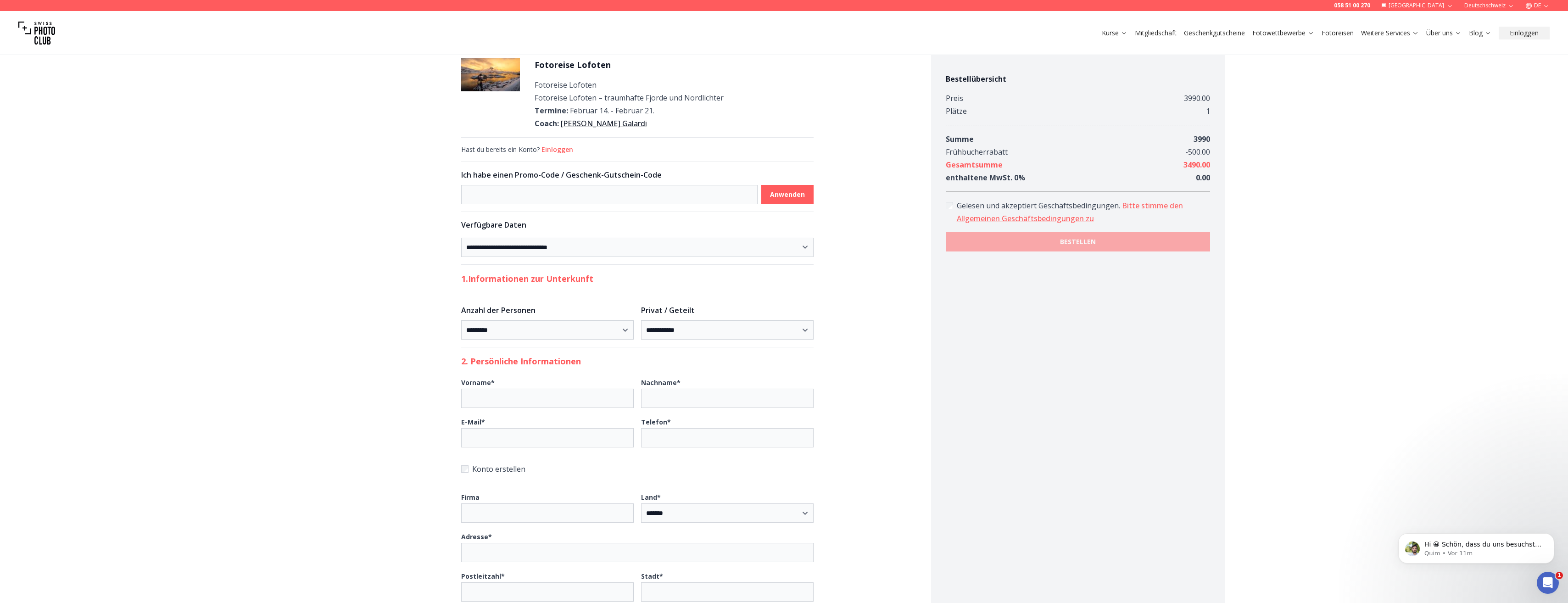
scroll to position [0, 0]
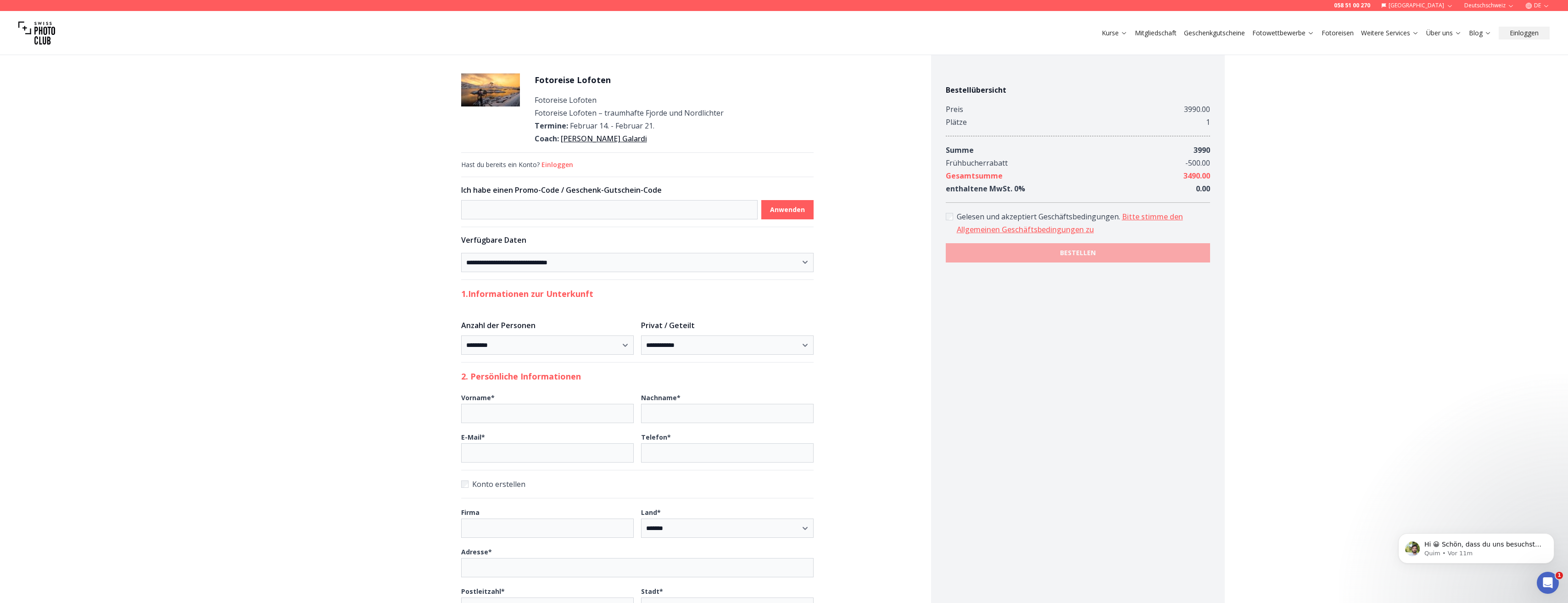
scroll to position [1, 0]
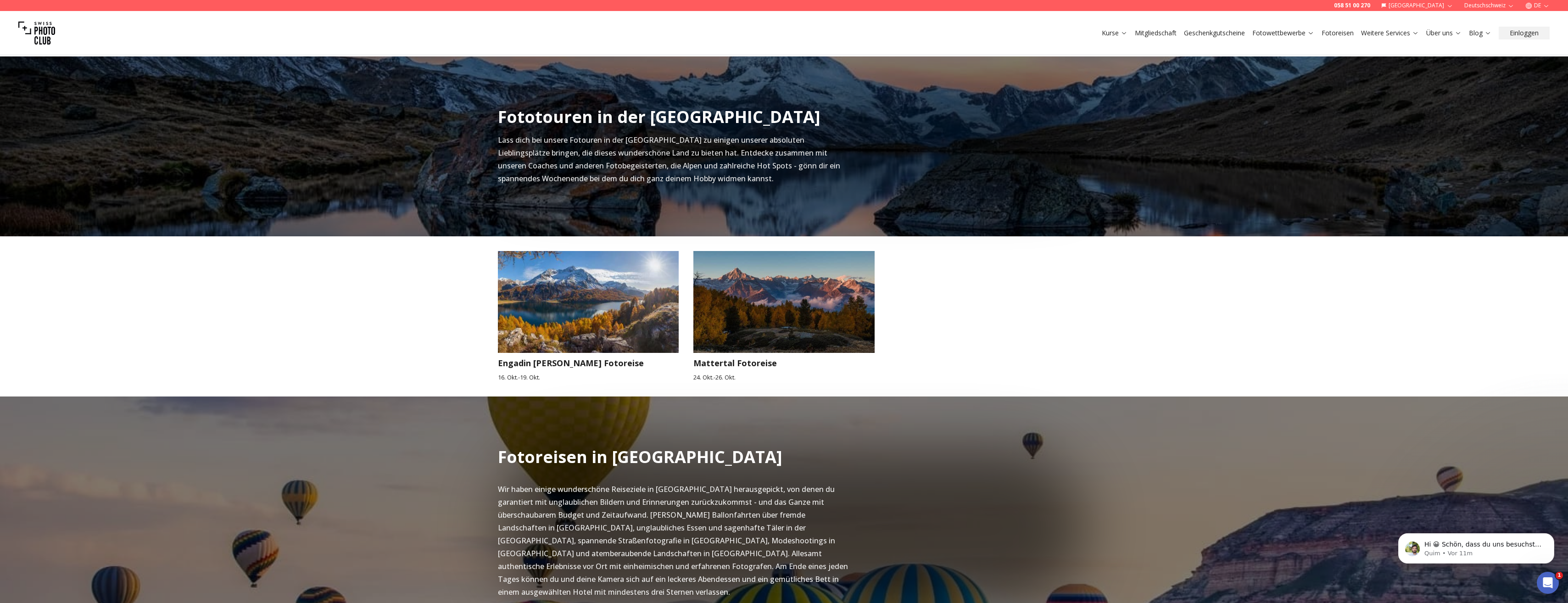
scroll to position [293, 0]
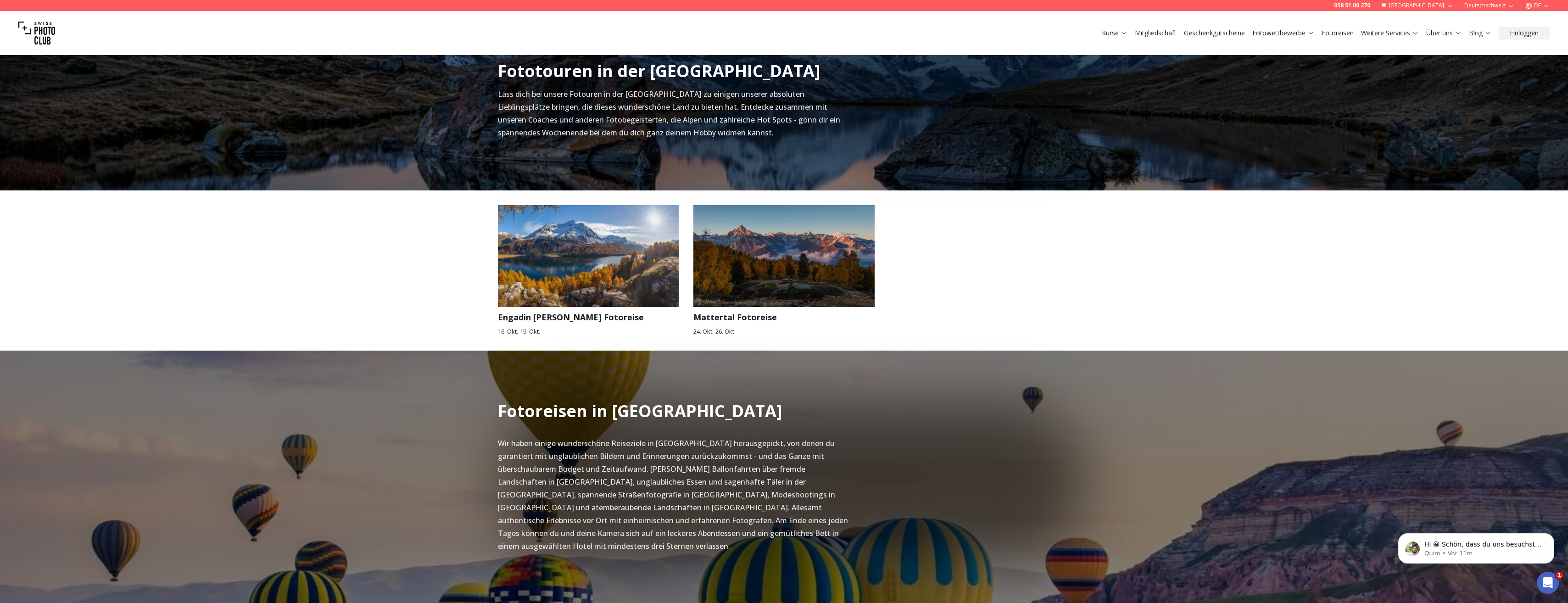
click at [726, 243] on img at bounding box center [784, 256] width 181 height 102
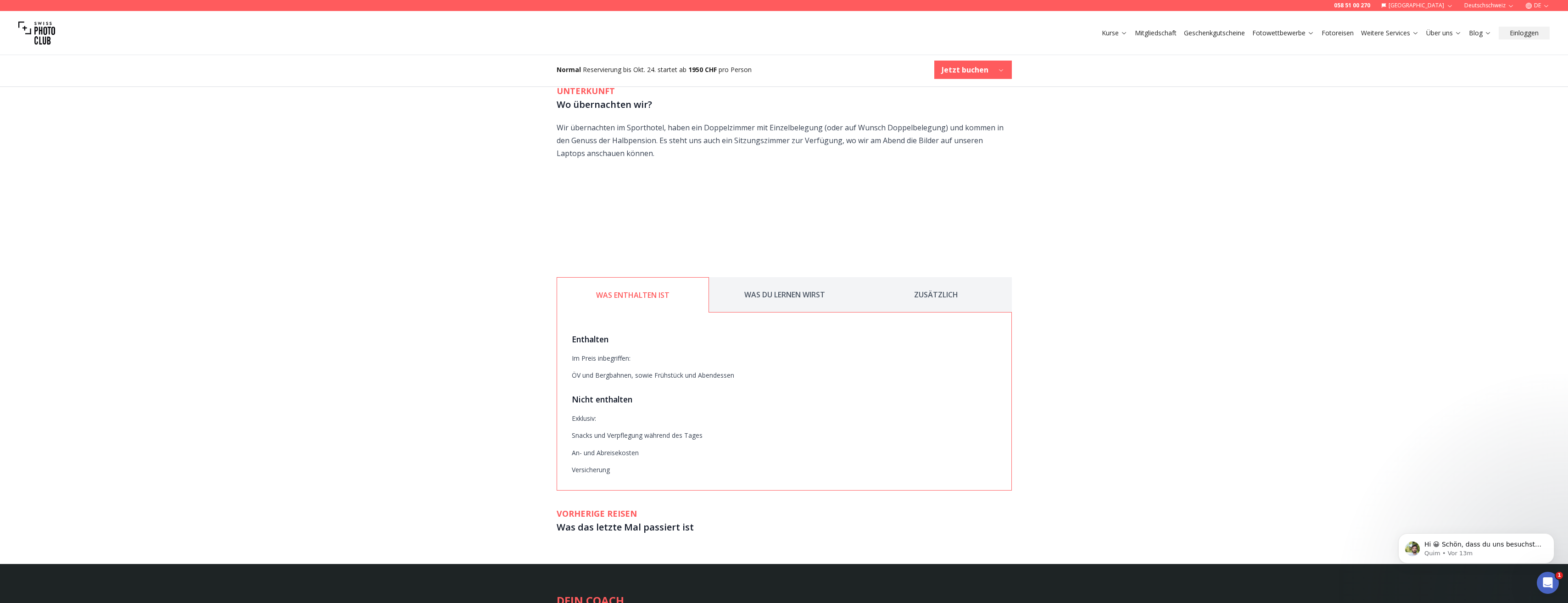
scroll to position [1331, 0]
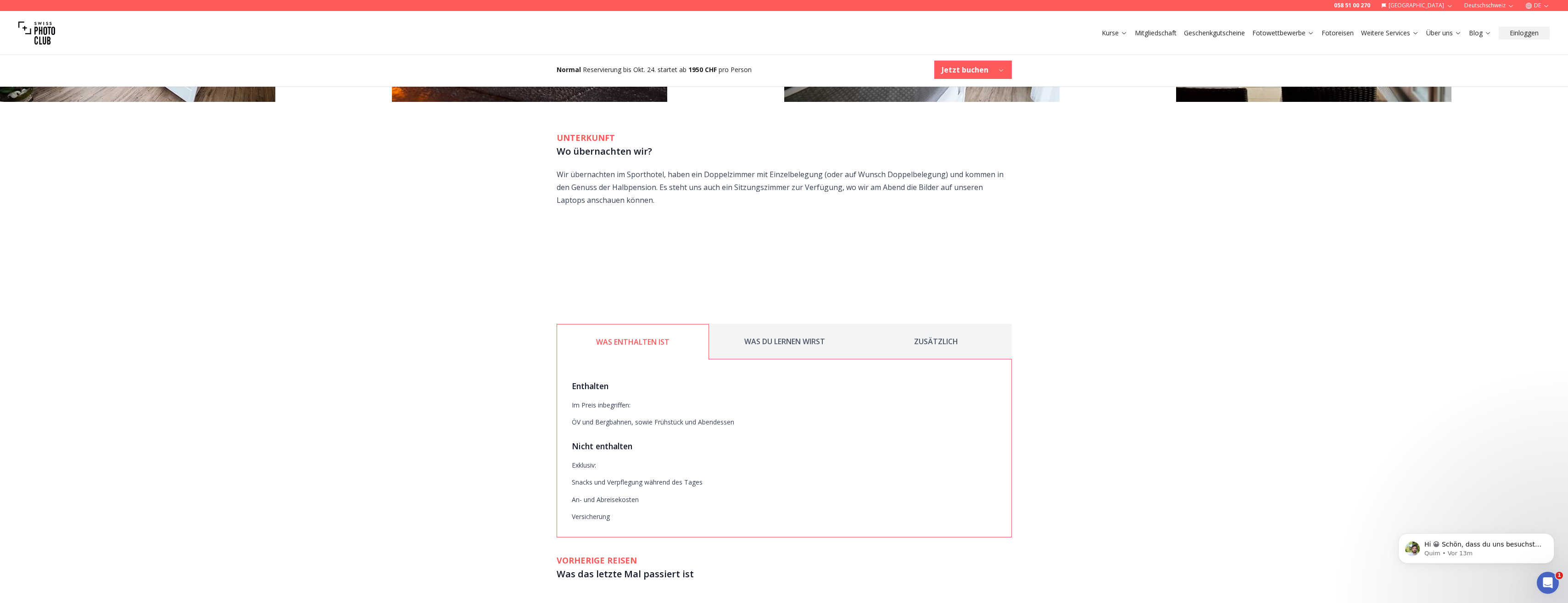
click at [762, 324] on button "WAS DU LERNEN WIRST" at bounding box center [785, 342] width 152 height 35
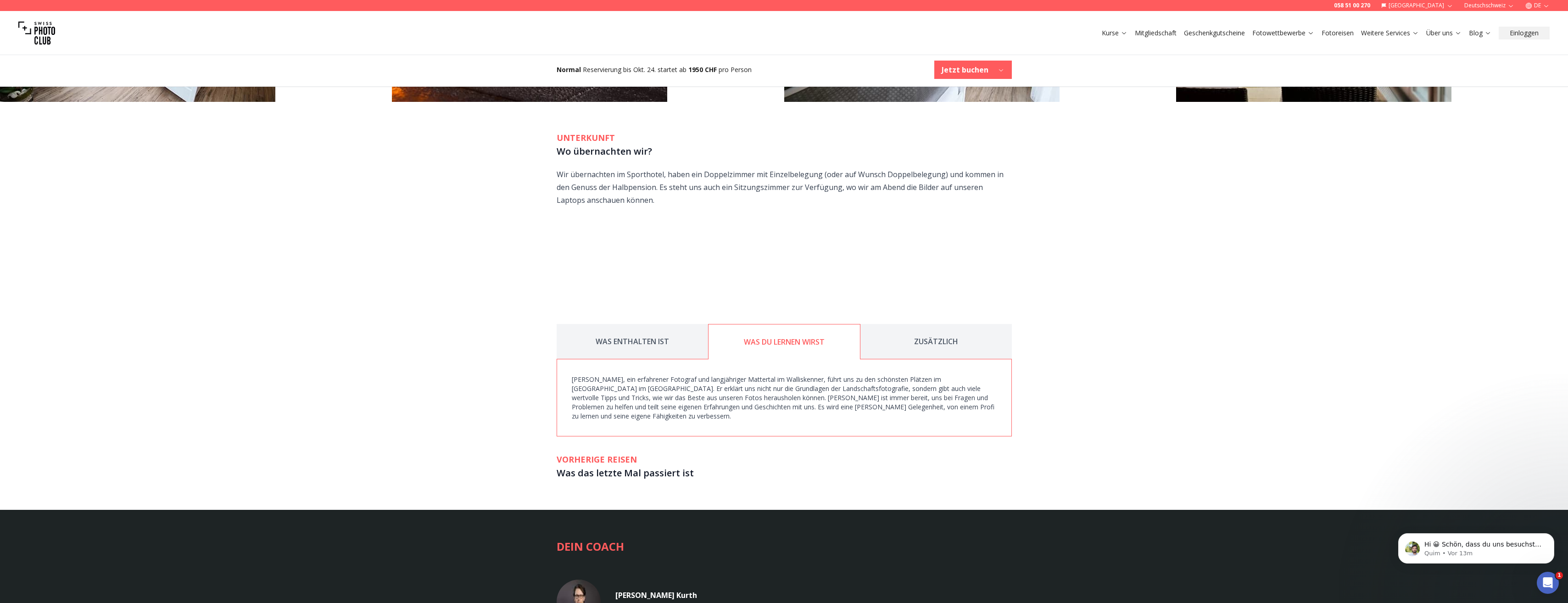
click at [892, 324] on button "ZUSÄTZLICH" at bounding box center [936, 342] width 152 height 35
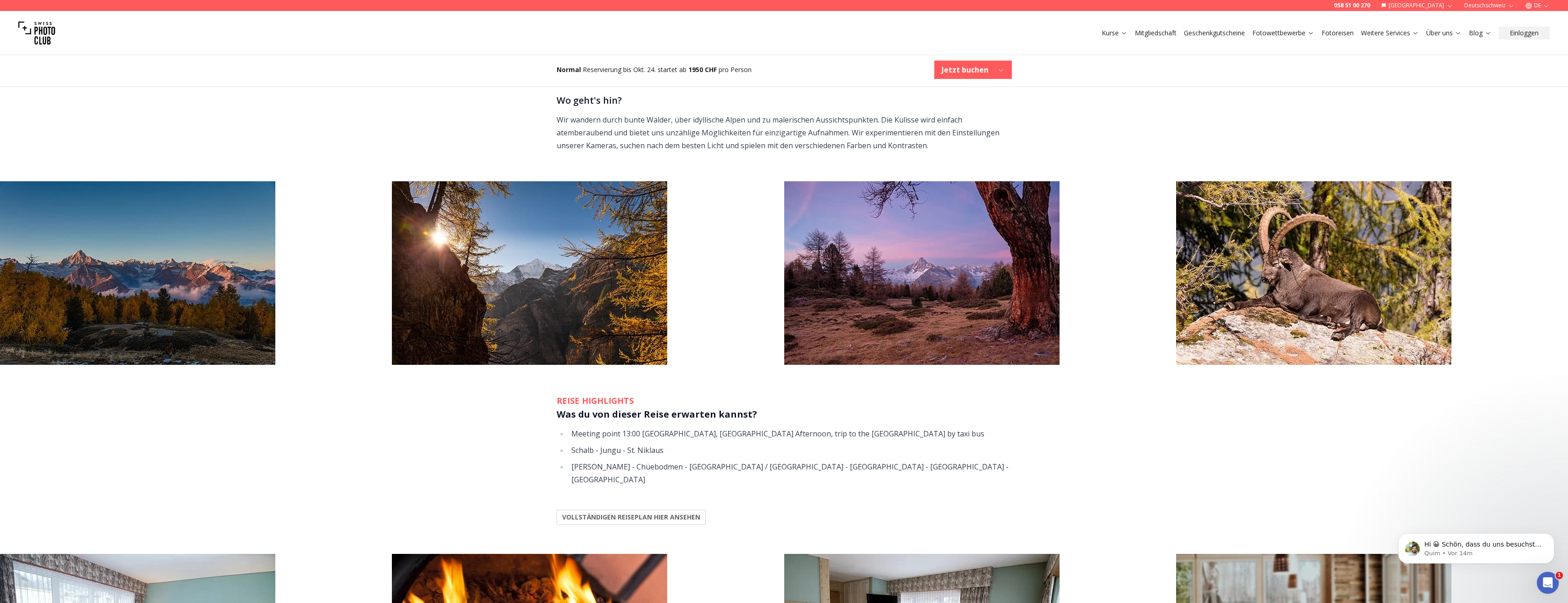
scroll to position [689, 0]
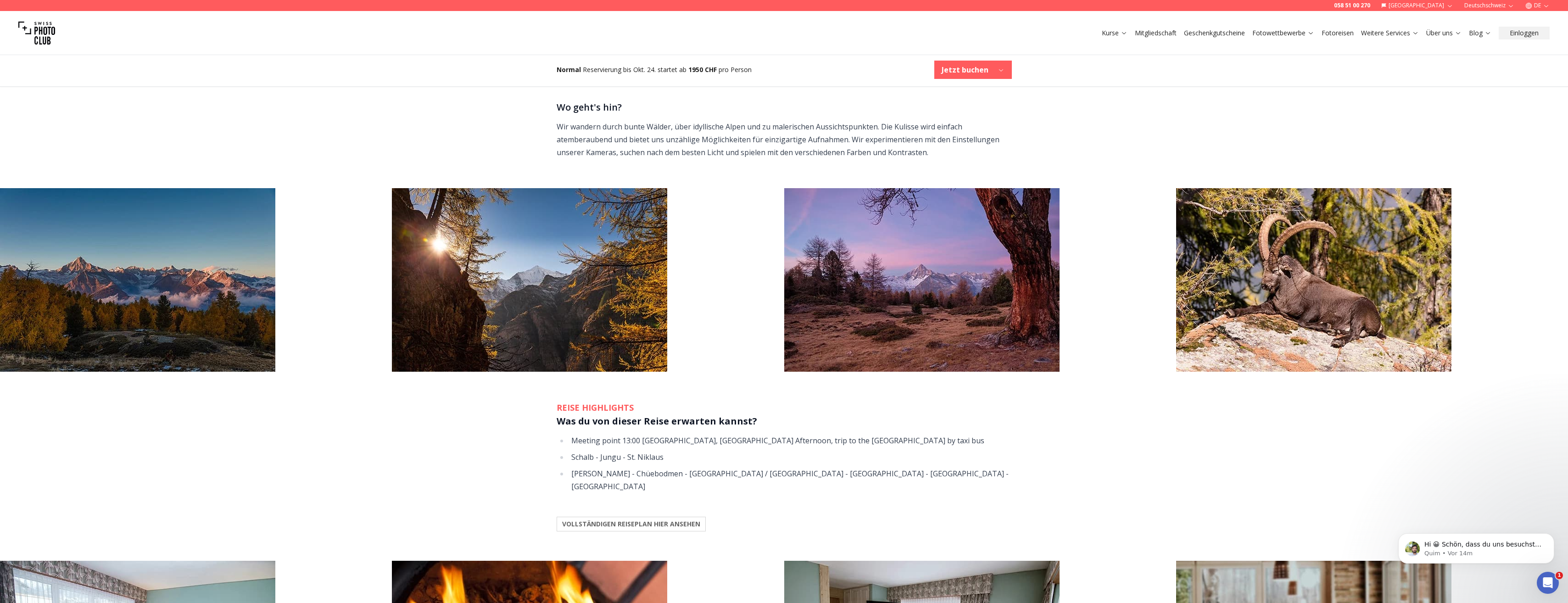
click at [692, 520] on b "VOLLSTÄNDIGEN REISEPLAN HIER ANSEHEN" at bounding box center [631, 524] width 138 height 9
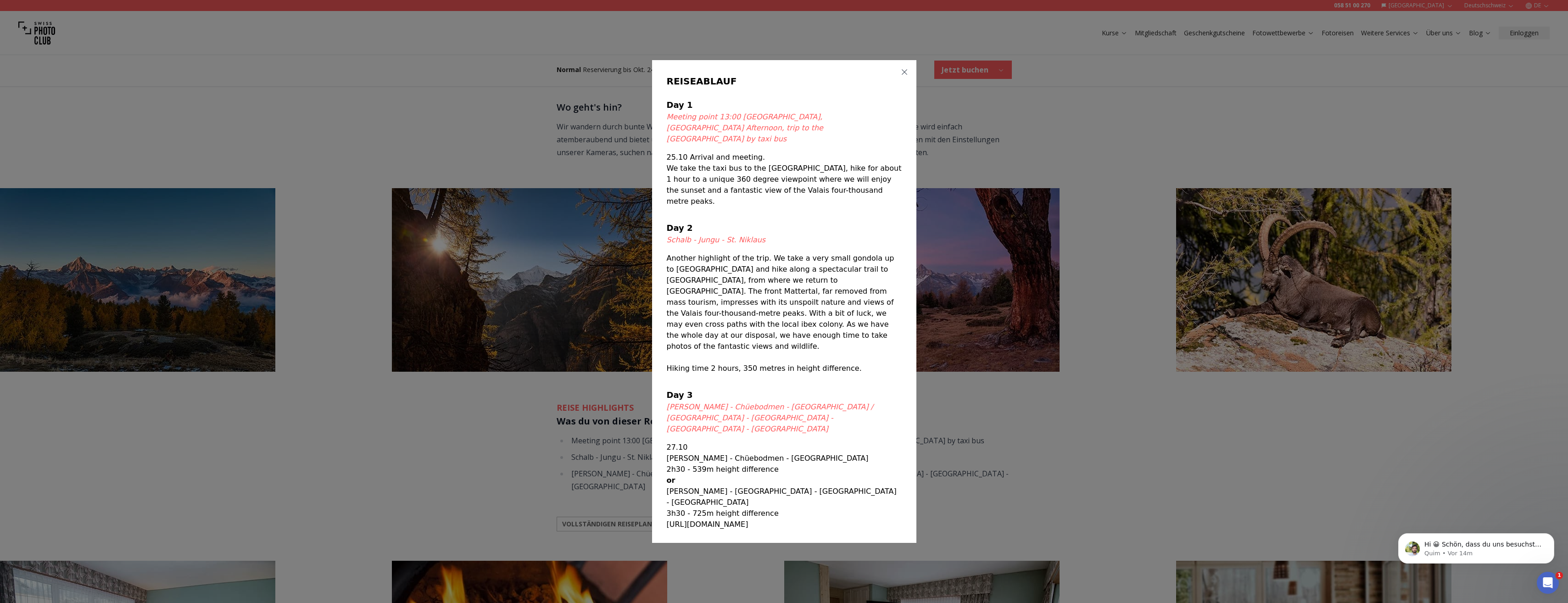
click at [904, 75] on icon "button" at bounding box center [904, 72] width 6 height 6
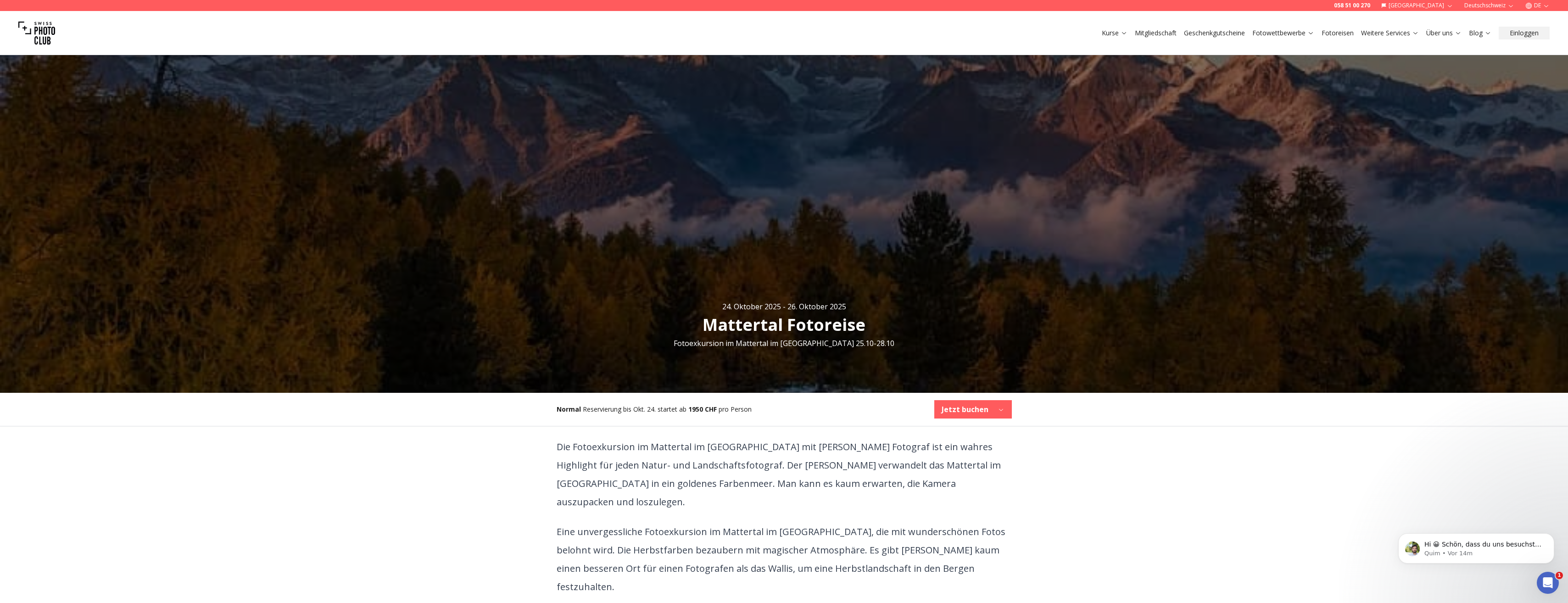
scroll to position [0, 0]
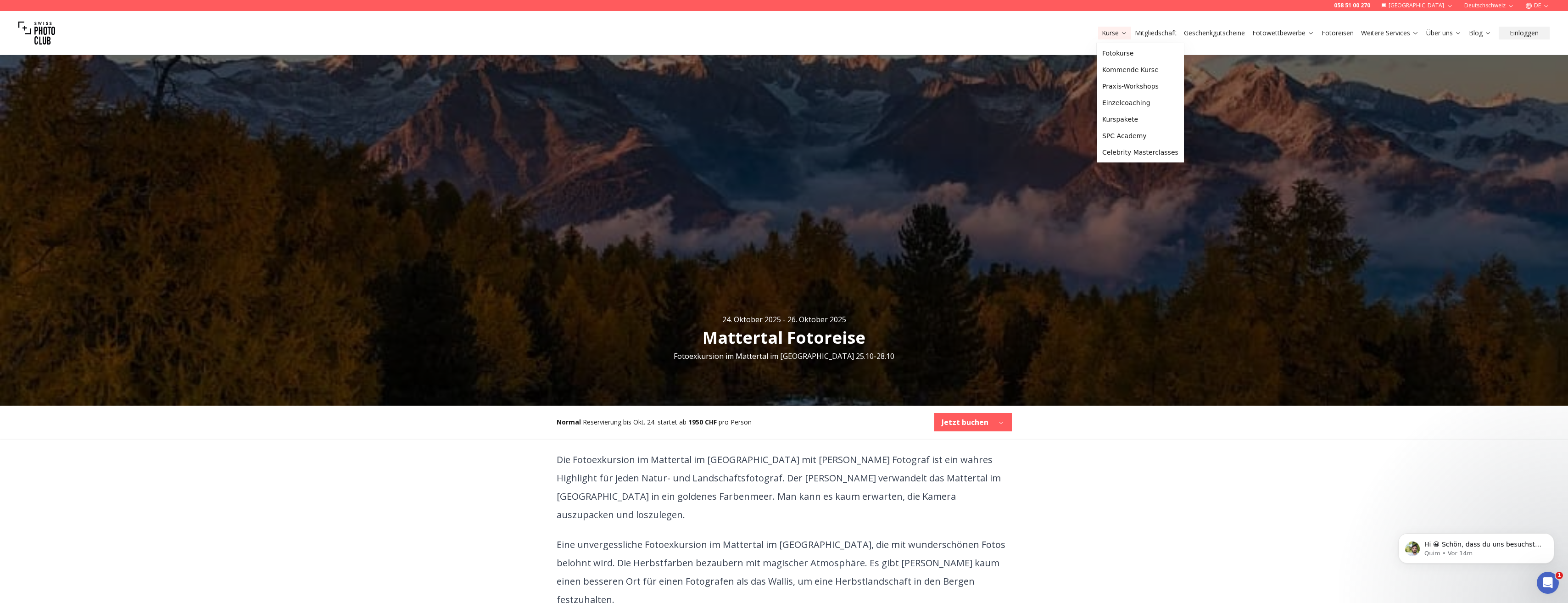
click at [1106, 33] on link "Kurse" at bounding box center [1114, 33] width 26 height 9
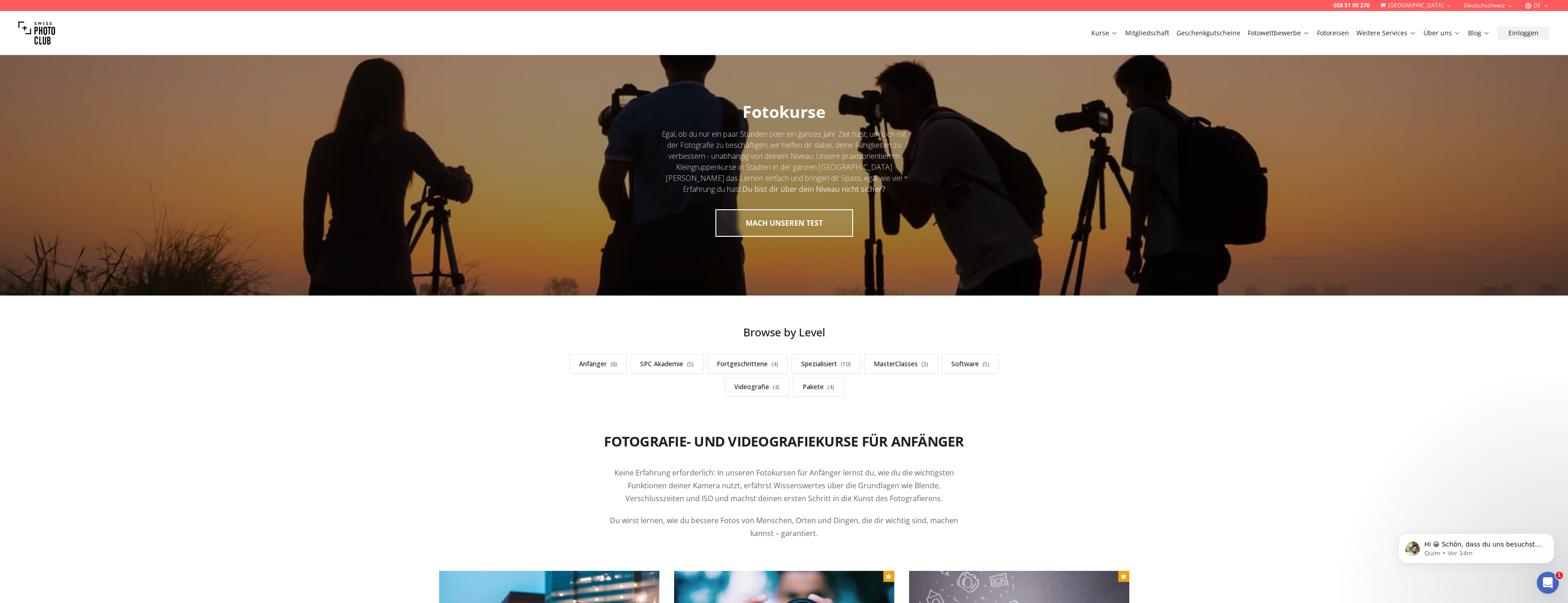
click at [967, 360] on link "Software ( 5 )" at bounding box center [970, 364] width 57 height 20
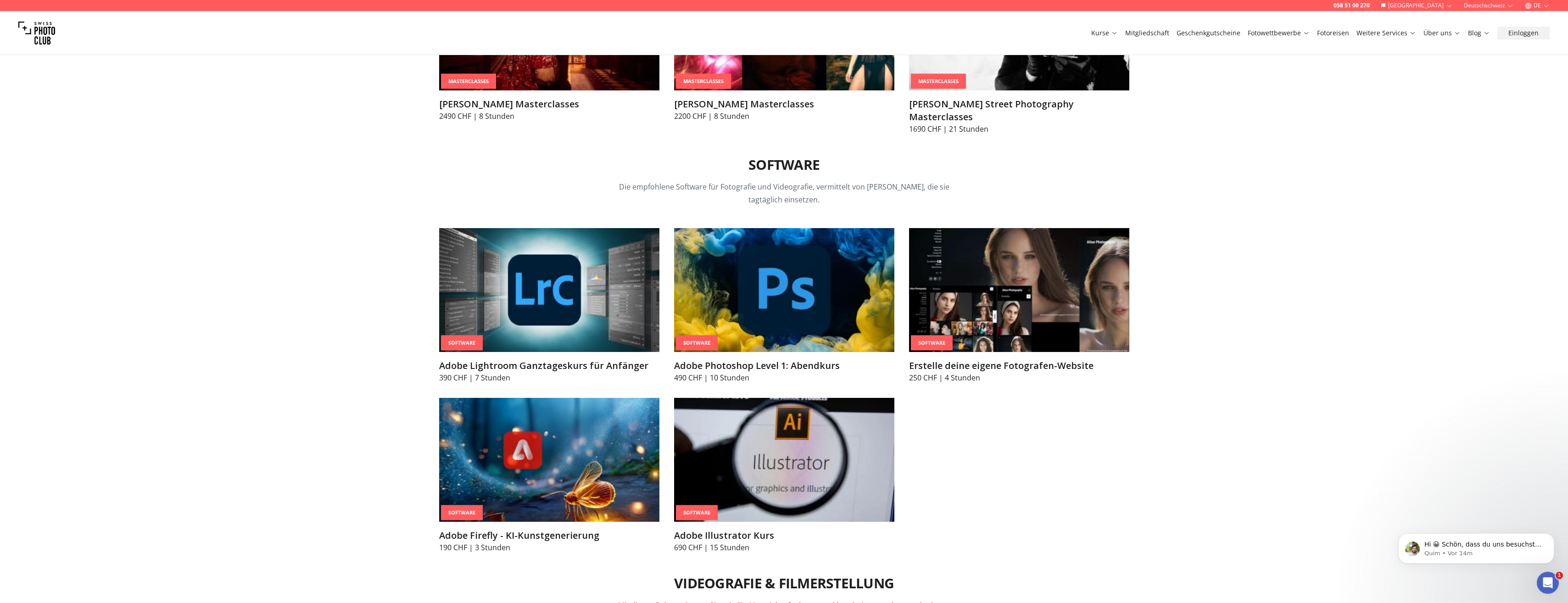
scroll to position [3050, 0]
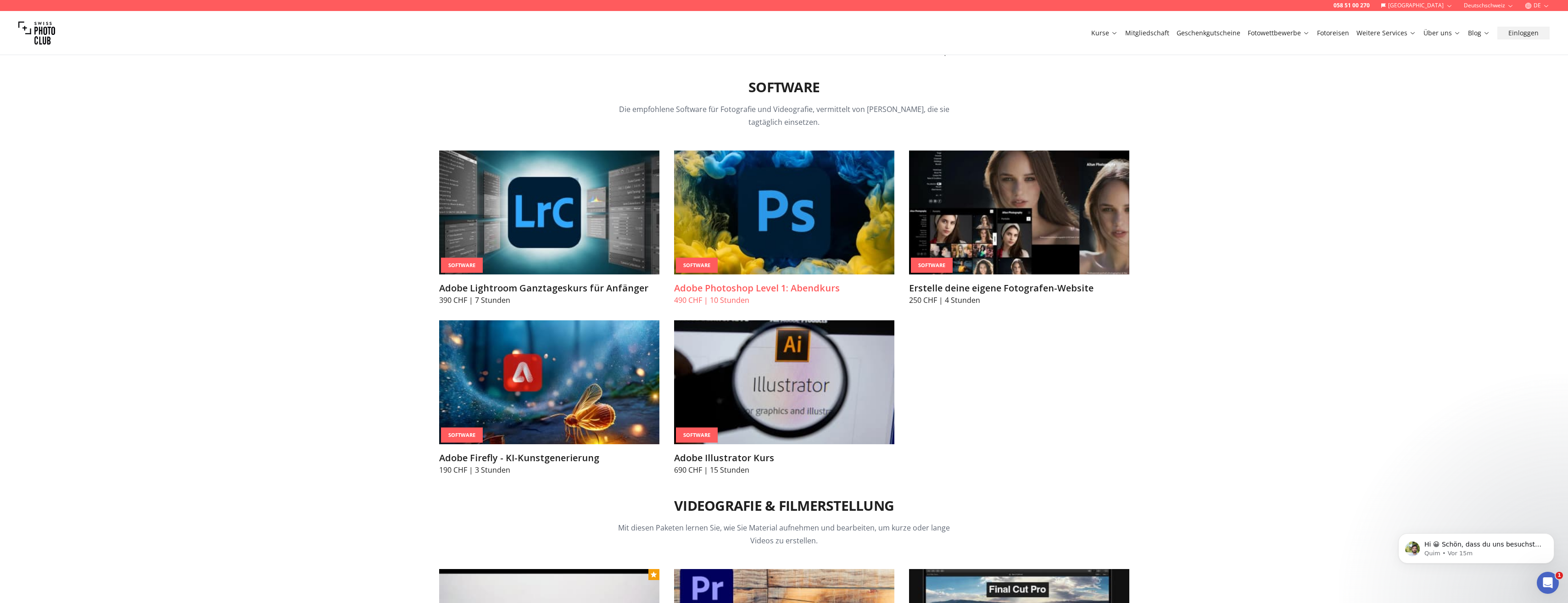
click at [769, 231] on img at bounding box center [784, 212] width 220 height 124
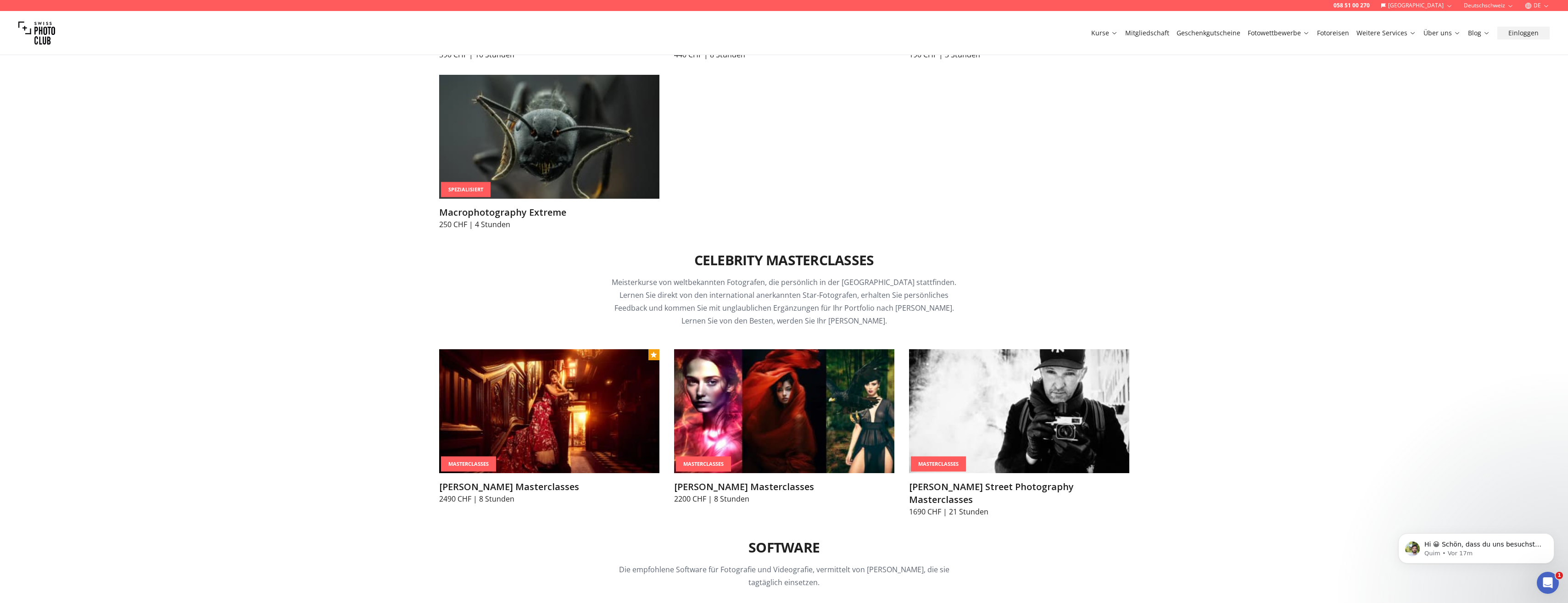
scroll to position [3050, 0]
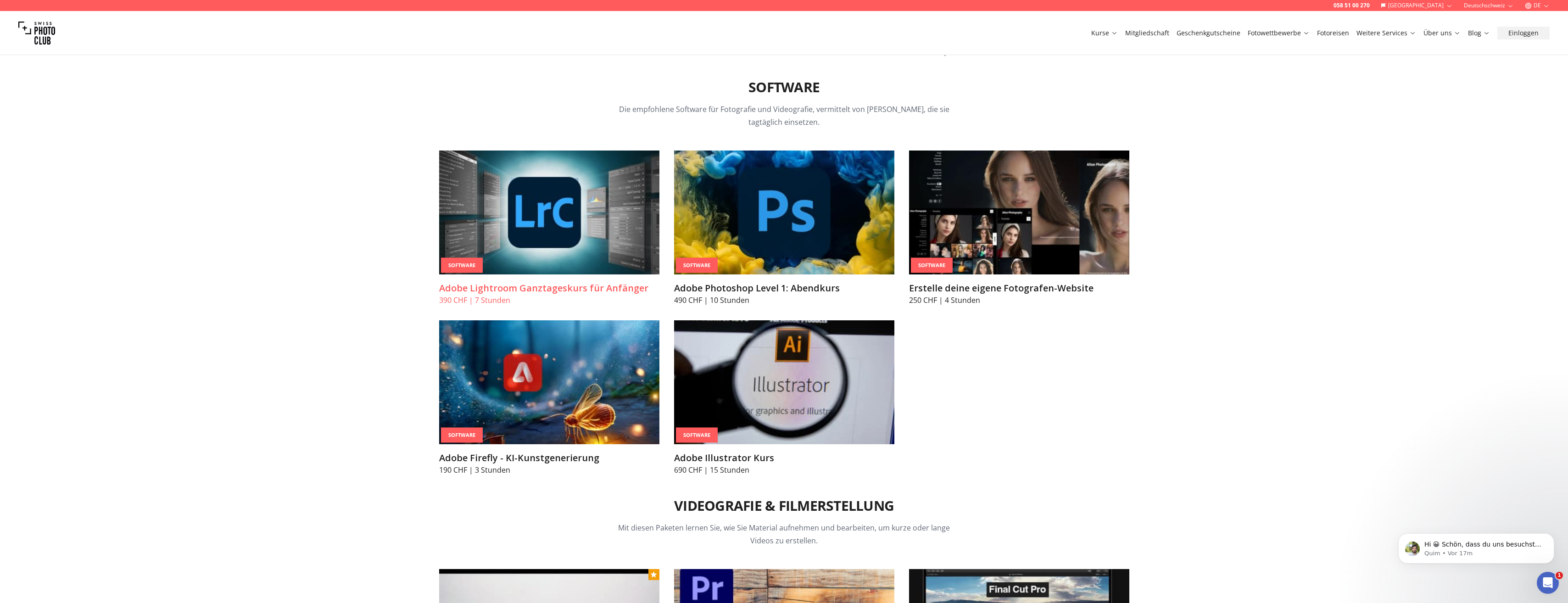
click at [582, 219] on img at bounding box center [549, 212] width 220 height 124
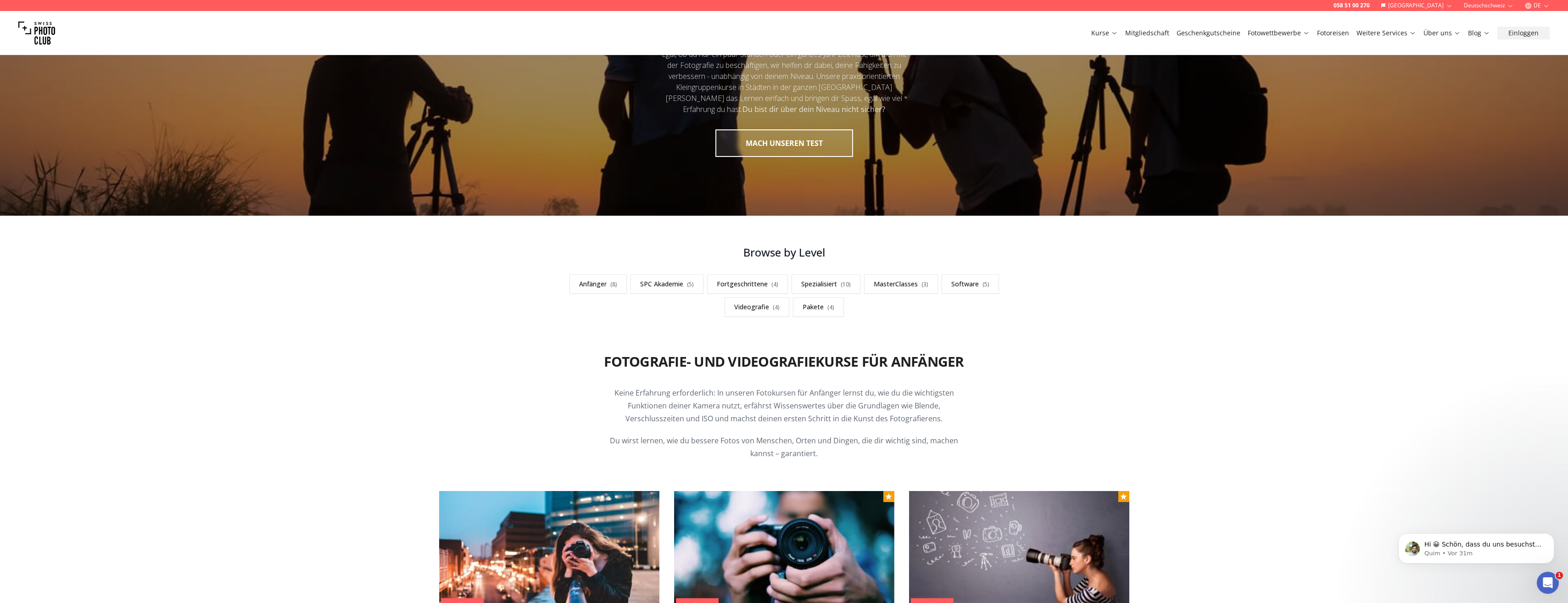
scroll to position [66, 0]
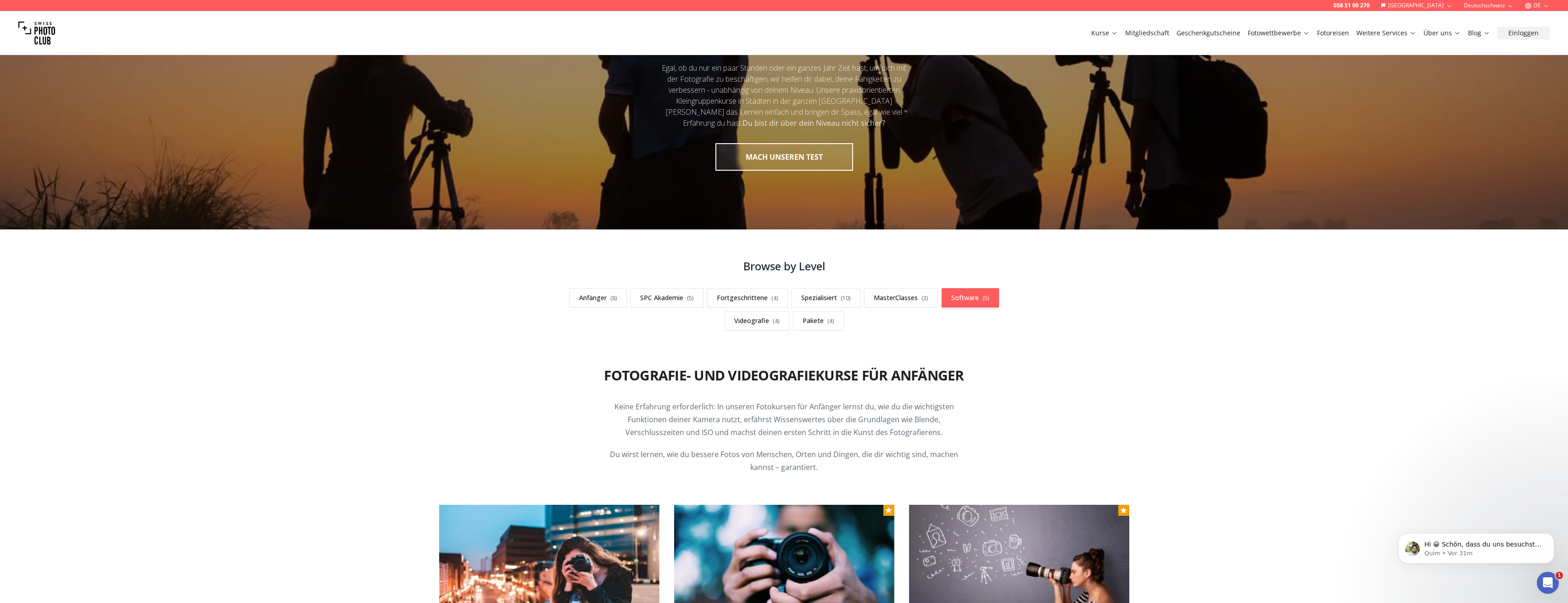
click at [971, 303] on link "Software ( 5 )" at bounding box center [970, 298] width 57 height 20
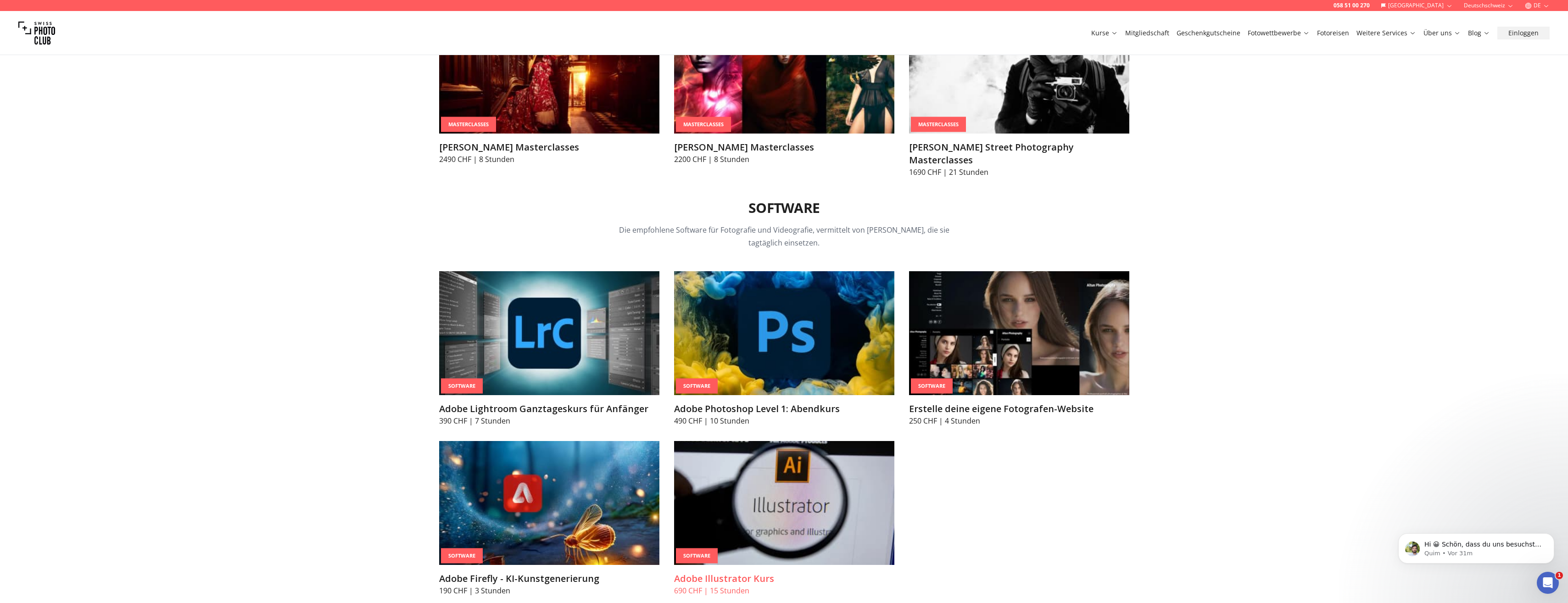
scroll to position [3050, 0]
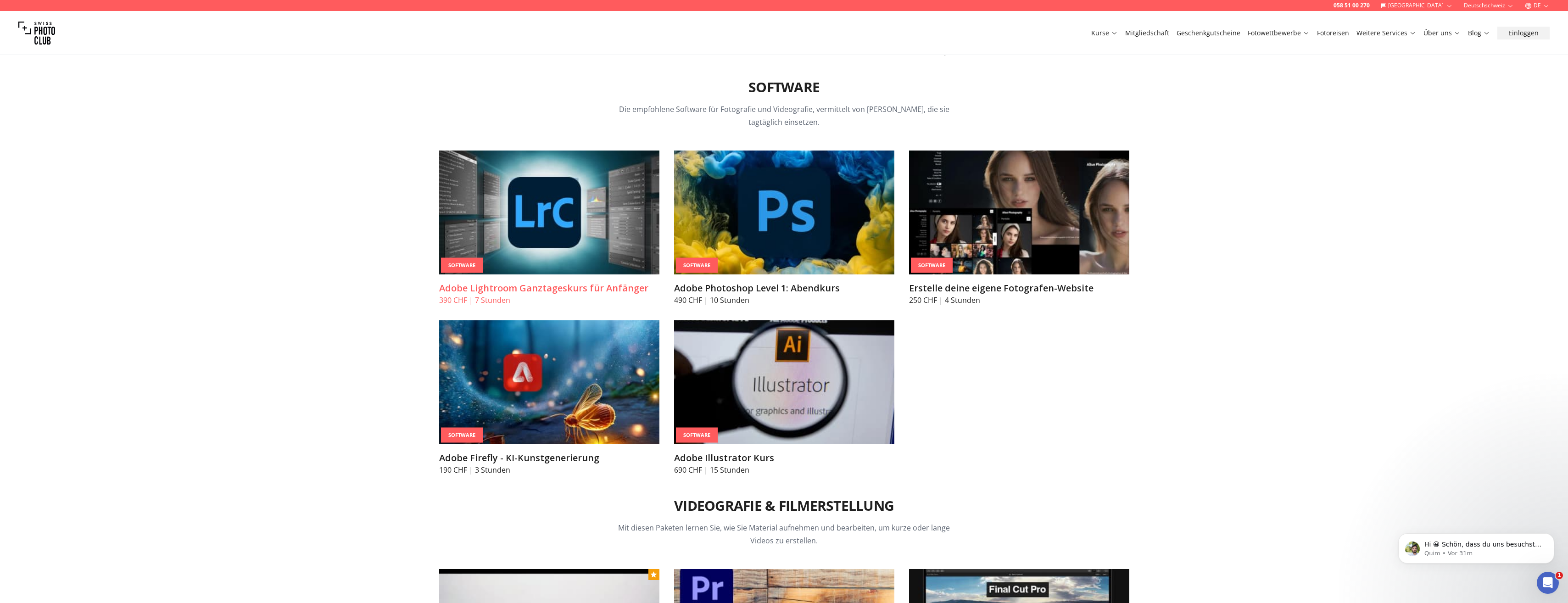
click at [584, 241] on img at bounding box center [549, 212] width 220 height 124
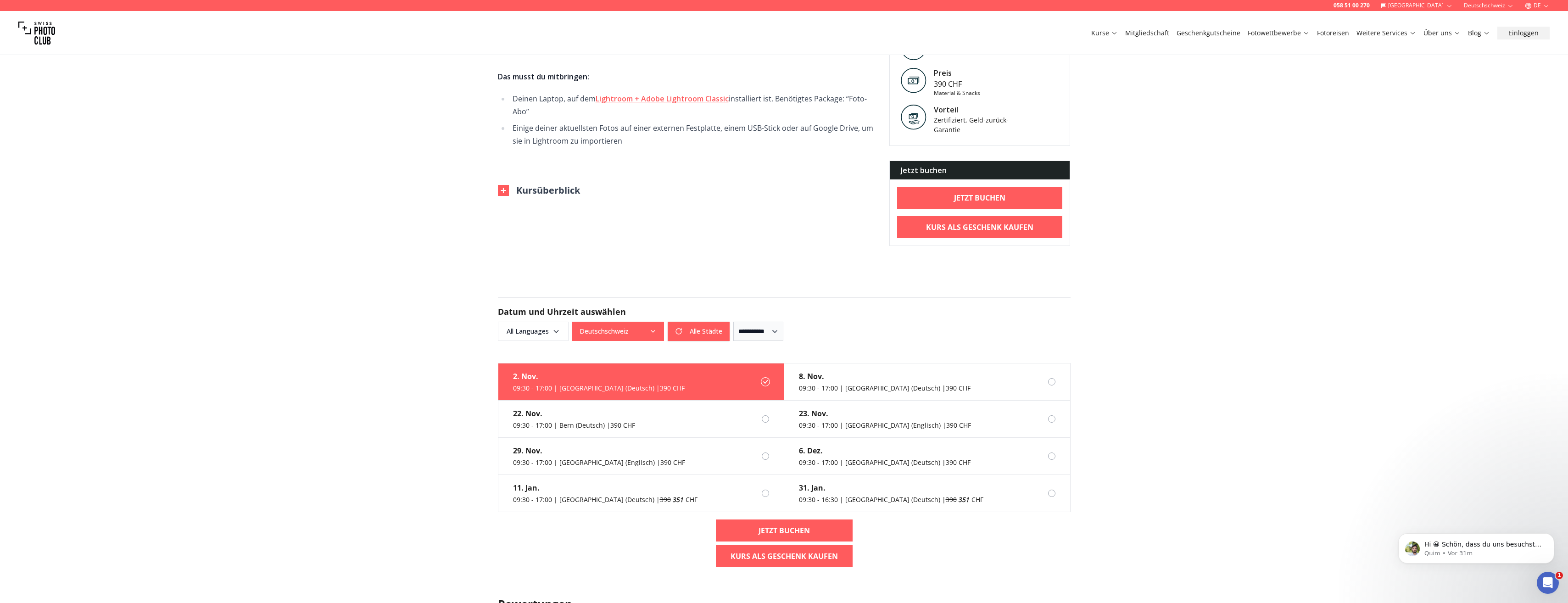
scroll to position [367, 0]
